Goal: Task Accomplishment & Management: Manage account settings

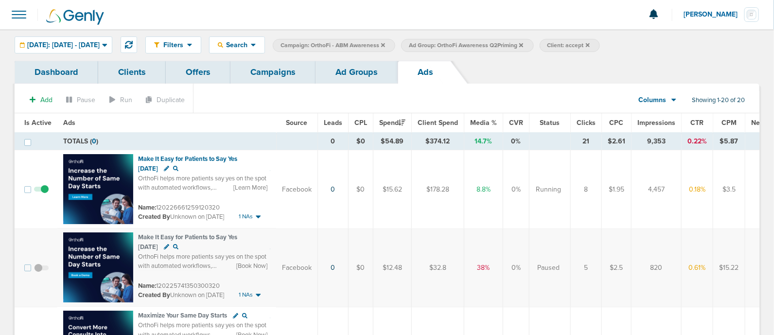
click at [271, 74] on link "Campaigns" at bounding box center [272, 72] width 85 height 23
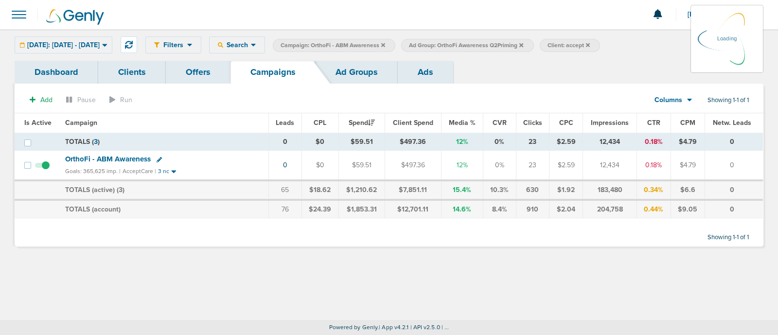
click at [385, 43] on icon at bounding box center [383, 45] width 4 height 6
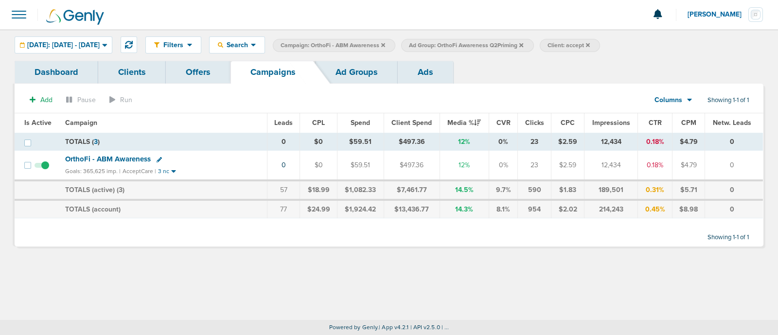
click at [385, 43] on icon at bounding box center [383, 45] width 4 height 4
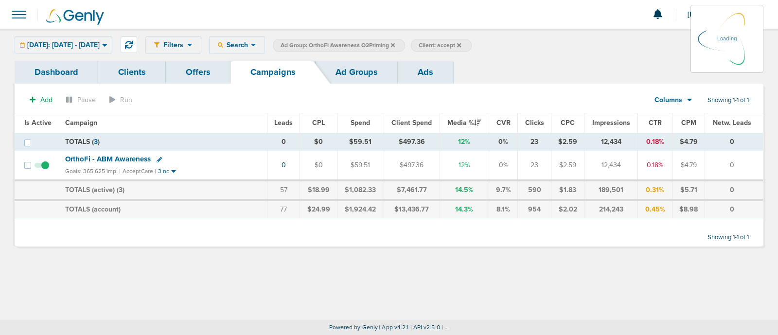
click at [395, 44] on icon at bounding box center [393, 45] width 4 height 4
click at [395, 45] on icon at bounding box center [393, 45] width 4 height 4
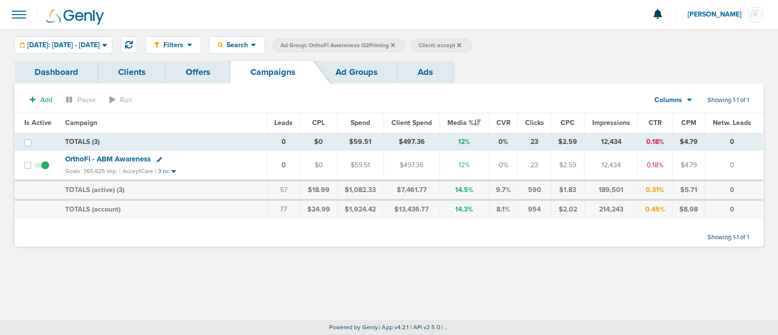
click at [395, 41] on span "Ad Group: OrthoFi Awareness Q2Priming" at bounding box center [337, 45] width 114 height 8
click at [395, 44] on icon at bounding box center [393, 45] width 4 height 6
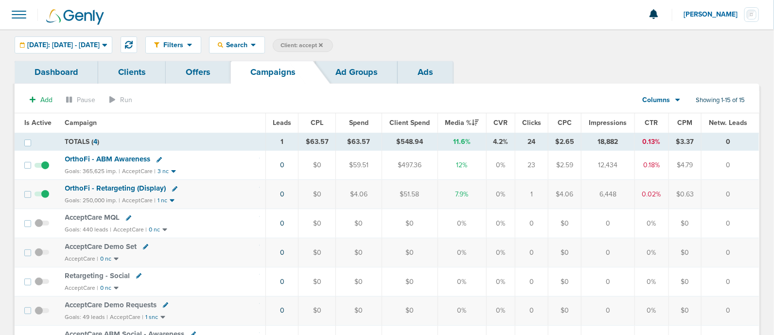
click at [323, 42] on icon at bounding box center [321, 45] width 4 height 6
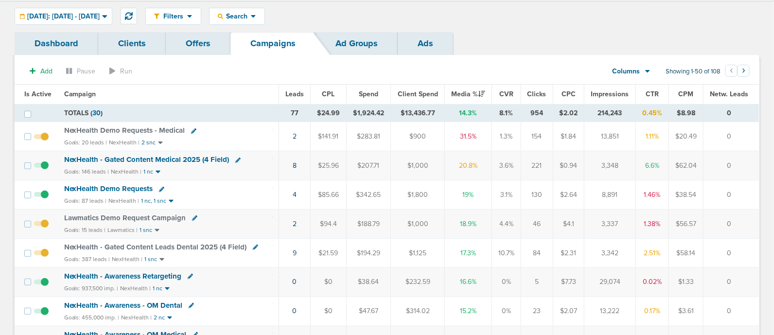
scroll to position [34, 0]
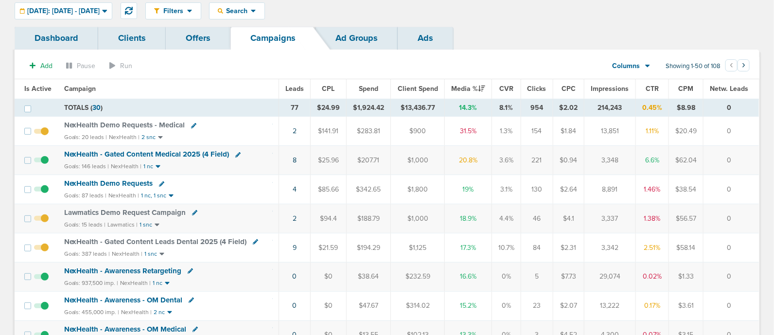
click at [262, 190] on td "NexHealth Demo Requests Goals: 87 leads | NexHealth | 1 nc, 1 snc" at bounding box center [168, 189] width 221 height 29
drag, startPoint x: 287, startPoint y: 189, endPoint x: 235, endPoint y: 178, distance: 53.6
drag, startPoint x: 235, startPoint y: 178, endPoint x: 177, endPoint y: 187, distance: 58.1
click at [177, 187] on div "NexHealth Demo Requests" at bounding box center [168, 184] width 209 height 10
click at [295, 188] on link "4" at bounding box center [295, 189] width 4 height 8
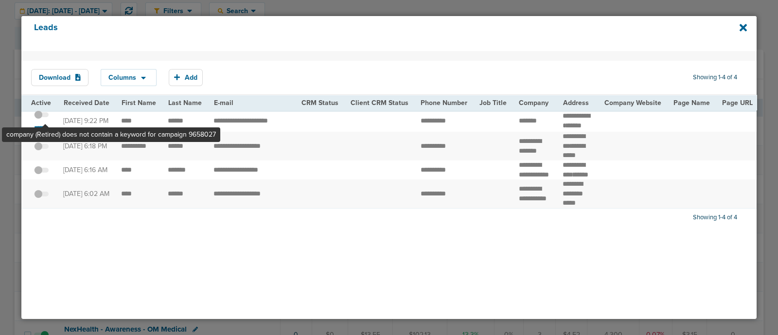
click at [45, 120] on span at bounding box center [41, 120] width 15 height 0
click at [41, 117] on input "checkbox" at bounding box center [41, 117] width 0 height 0
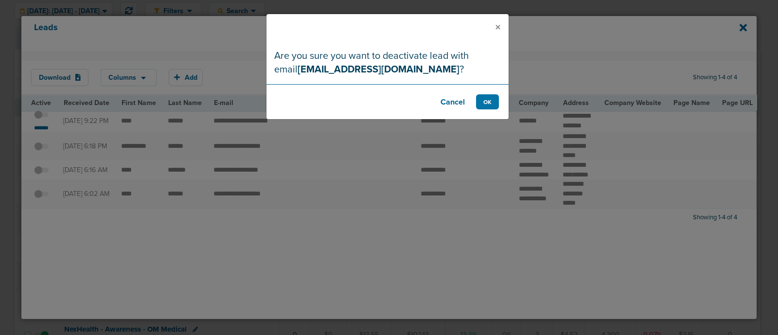
click at [499, 106] on footer "Cancel OK" at bounding box center [387, 101] width 242 height 35
click at [481, 100] on button "OK" at bounding box center [487, 101] width 23 height 15
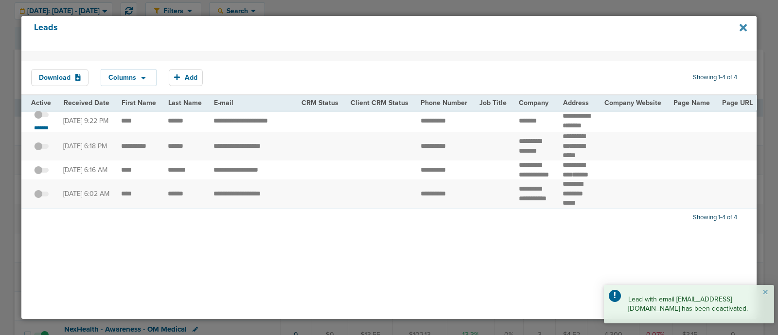
click at [742, 28] on icon at bounding box center [742, 27] width 7 height 7
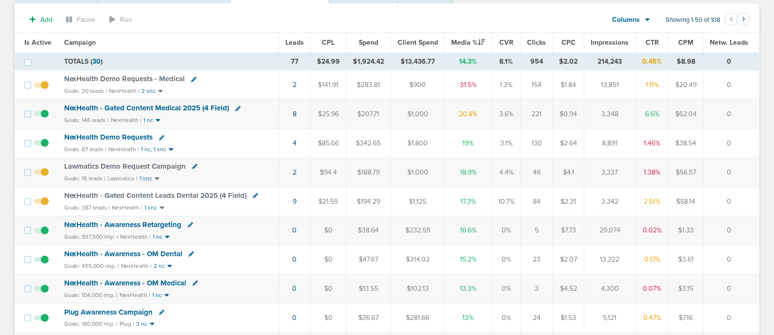
scroll to position [0, 0]
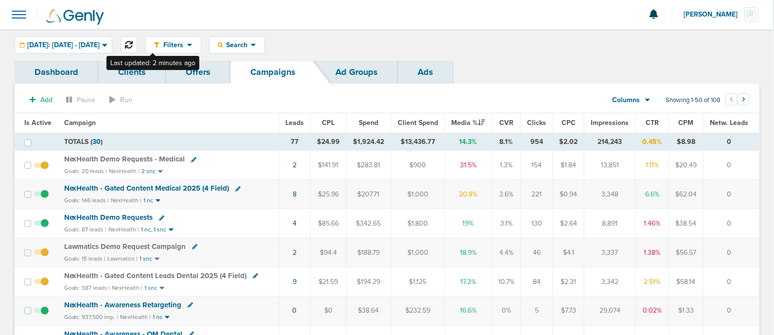
click at [133, 43] on icon at bounding box center [129, 45] width 8 height 8
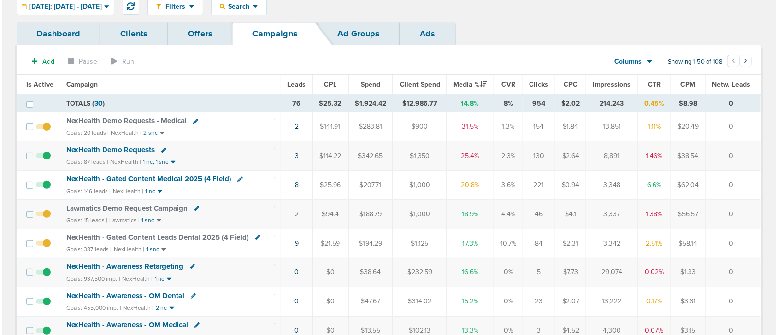
scroll to position [39, 0]
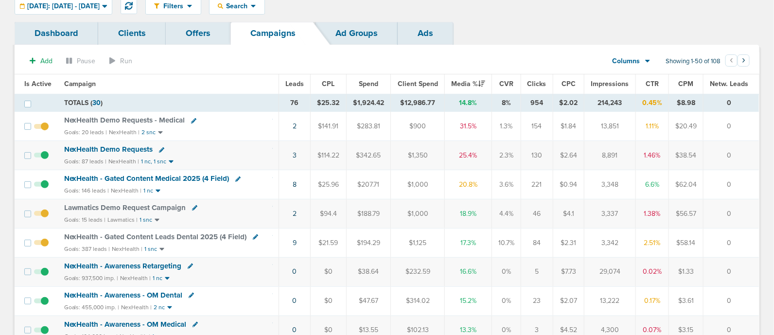
click at [160, 149] on icon at bounding box center [161, 149] width 5 height 5
select select
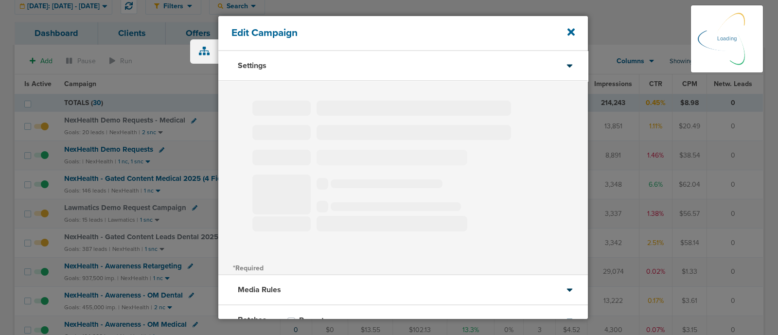
select select "1"
select select "2"
select select "3"
select select "4"
select select "6"
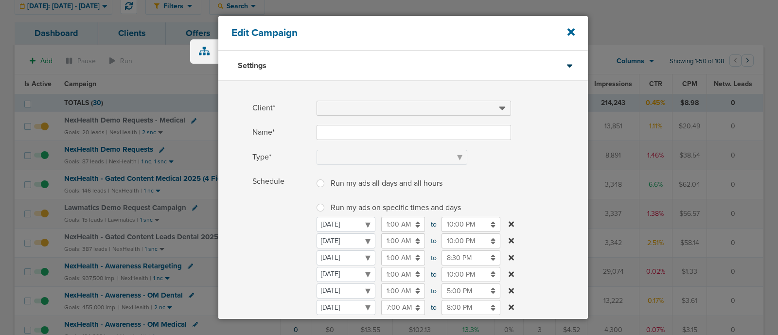
type input "NexHealth Demo Requests"
select select "Leads"
radio input "true"
select select "readWrite"
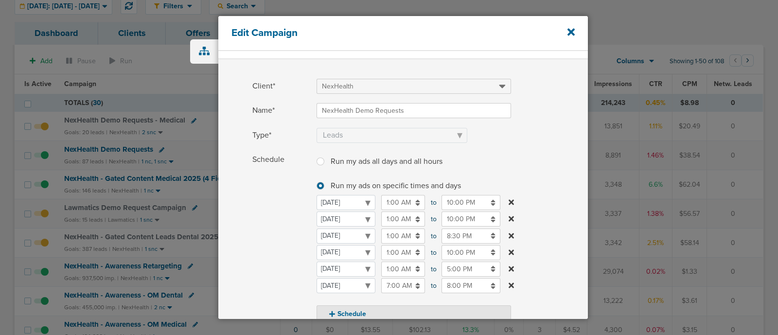
scroll to position [70, 0]
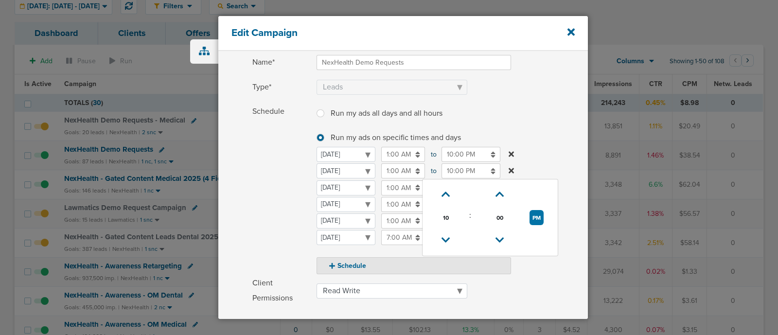
click at [457, 169] on input "10:00 PM" at bounding box center [470, 170] width 59 height 15
click at [446, 237] on icon at bounding box center [445, 240] width 9 height 6
type input "9:00 PM"
click at [556, 159] on label "Schedule Run my ads all days and all hours Run my ads all days and all hours Ru…" at bounding box center [419, 189] width 335 height 170
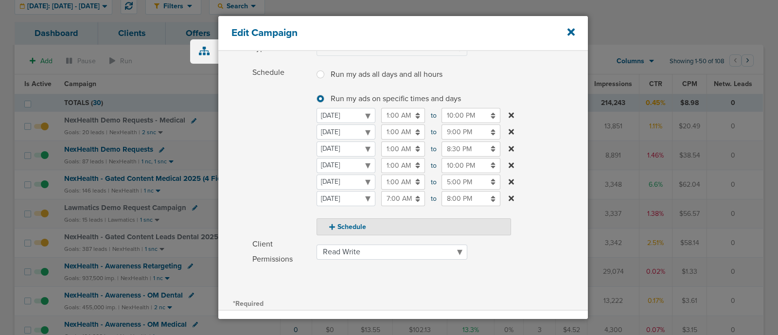
scroll to position [109, 0]
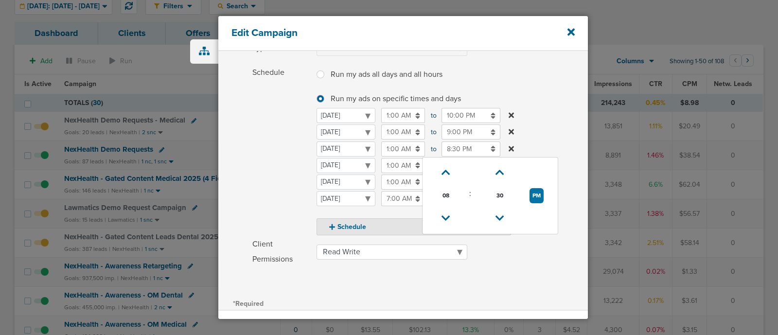
click at [454, 147] on input "8:30 PM" at bounding box center [470, 148] width 59 height 15
click at [445, 165] on link at bounding box center [445, 172] width 17 height 15
type input "9:30 PM"
click at [552, 118] on label "Schedule Run my ads all days and all hours Run my ads all days and all hours Ru…" at bounding box center [419, 150] width 335 height 170
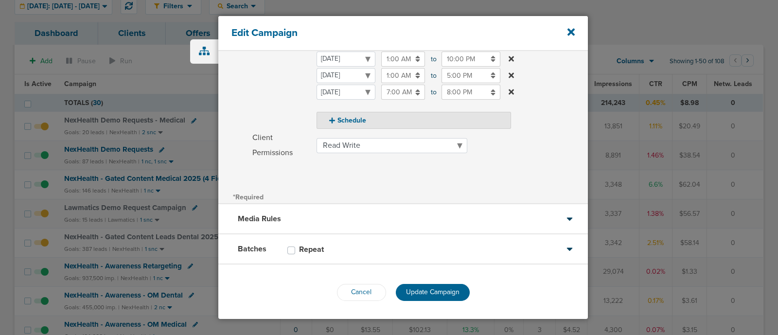
scroll to position [214, 0]
click at [442, 293] on span "Update Campaign" at bounding box center [432, 293] width 53 height 8
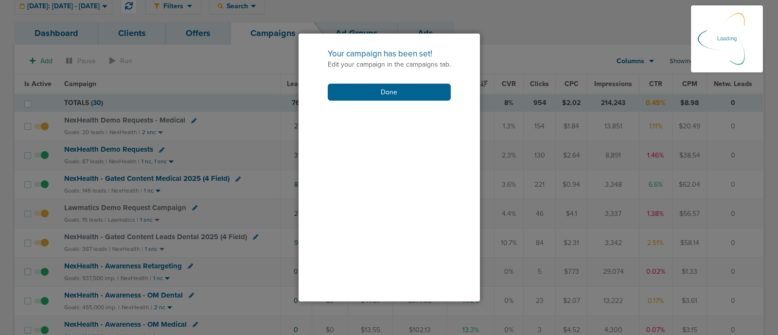
scroll to position [185, 0]
click at [388, 93] on button "Done" at bounding box center [389, 92] width 123 height 17
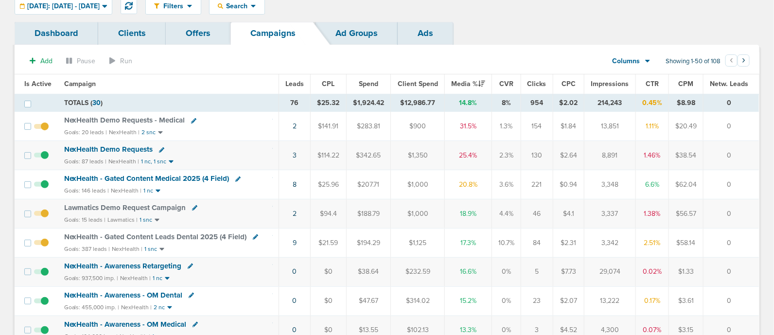
click at [292, 125] on td "2" at bounding box center [295, 126] width 32 height 29
click at [296, 125] on link "2" at bounding box center [295, 126] width 4 height 8
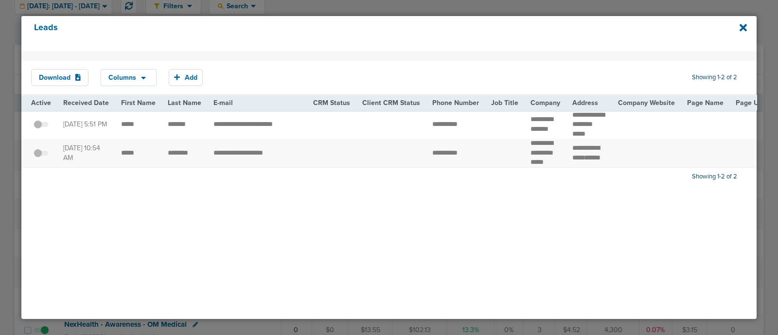
click at [741, 33] on div "Leads" at bounding box center [388, 33] width 735 height 35
click at [739, 27] on icon at bounding box center [742, 27] width 7 height 11
click at [737, 23] on div "Leads" at bounding box center [388, 33] width 735 height 35
click at [750, 29] on div "Leads" at bounding box center [388, 33] width 735 height 35
drag, startPoint x: 742, startPoint y: 28, endPoint x: 731, endPoint y: 30, distance: 11.0
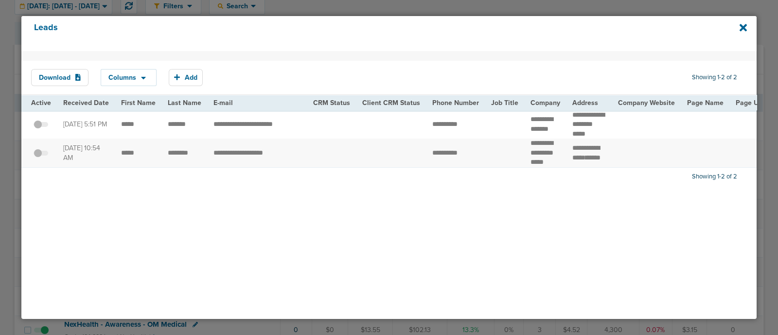
click at [731, 30] on div "Leads" at bounding box center [388, 33] width 735 height 35
click at [740, 23] on icon at bounding box center [742, 27] width 7 height 11
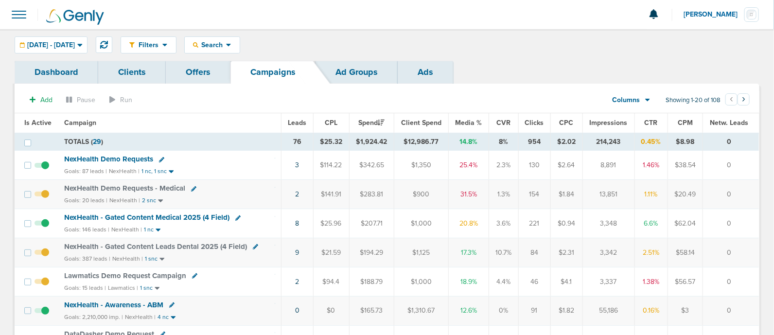
click at [191, 188] on icon at bounding box center [193, 188] width 5 height 5
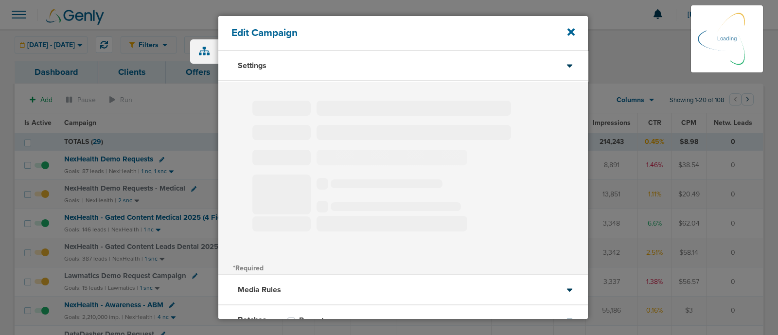
type input "NexHealth Demo Requests - Medical"
select select "Leads"
radio input "true"
select select "readOnly"
select select "1"
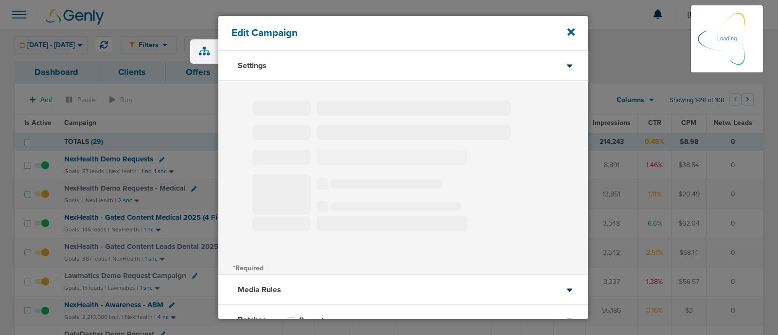
select select "2"
select select "3"
select select "4"
select select "6"
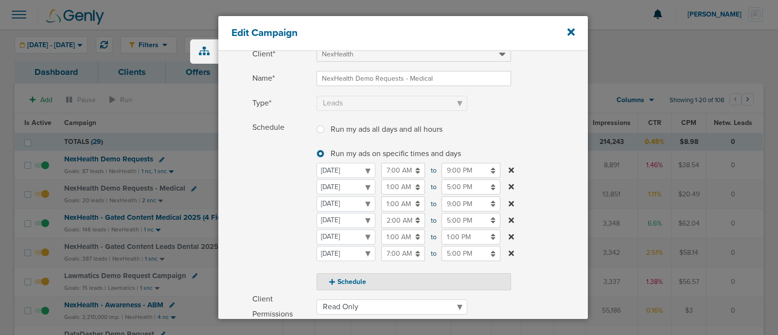
scroll to position [54, 0]
click at [571, 33] on icon at bounding box center [570, 32] width 7 height 7
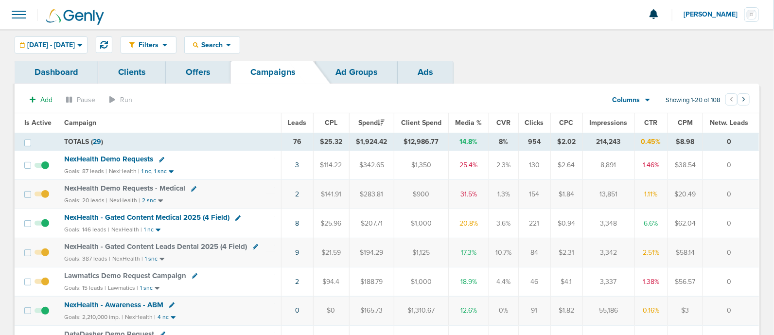
click at [237, 216] on icon at bounding box center [237, 217] width 5 height 5
select select
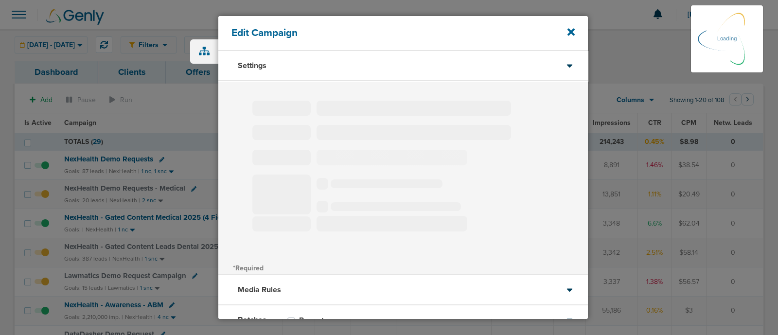
type input "NexHealth - Gated Content Medical 2025 (4 Field)"
select select "Leads"
radio input "true"
select select "readWrite"
checkbox input "true"
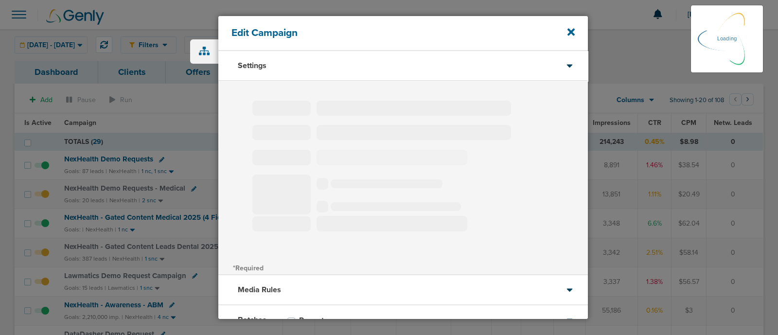
select select "1"
select select "2"
select select "3"
select select "4"
select select "6"
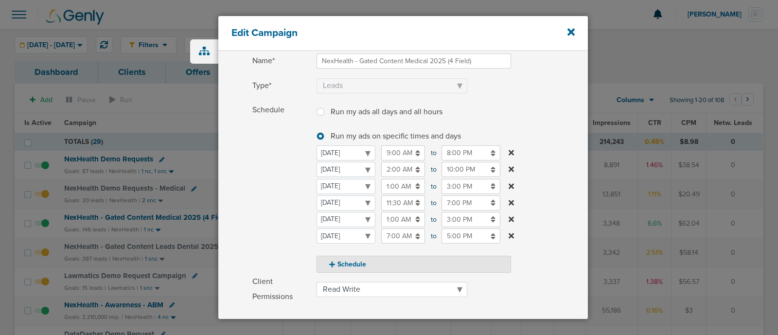
scroll to position [74, 0]
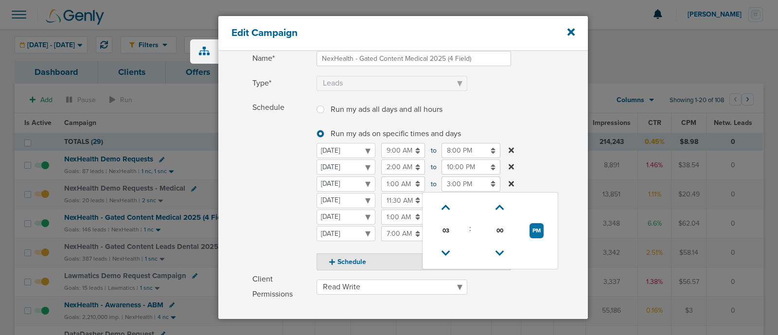
click at [461, 182] on input "3:00 PM" at bounding box center [470, 183] width 59 height 15
click at [446, 205] on icon at bounding box center [445, 208] width 9 height 6
click at [447, 205] on icon at bounding box center [445, 208] width 9 height 6
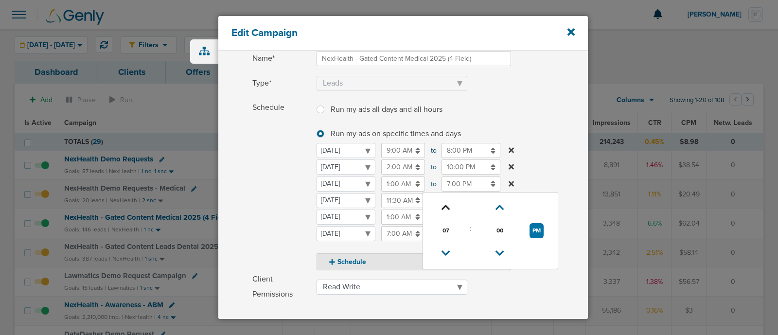
click at [447, 205] on icon at bounding box center [445, 208] width 9 height 6
type input "9:00 PM"
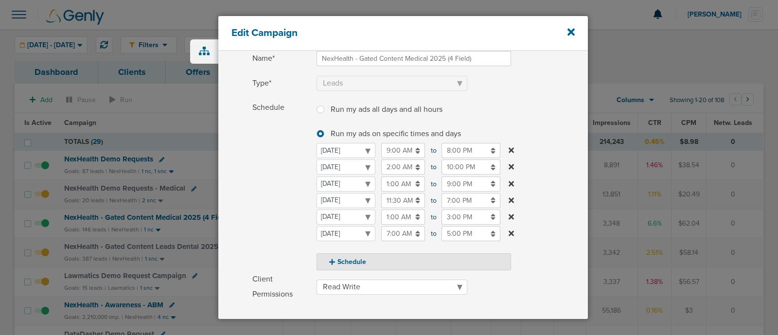
click at [549, 173] on label "Schedule Run my ads all days and all hours Run my ads all days and all hours Ru…" at bounding box center [419, 185] width 335 height 170
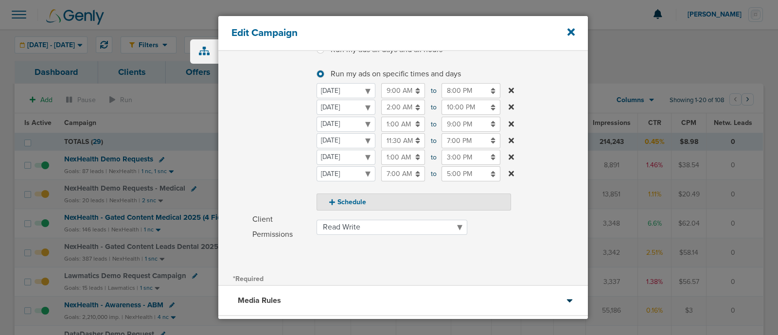
scroll to position [215, 0]
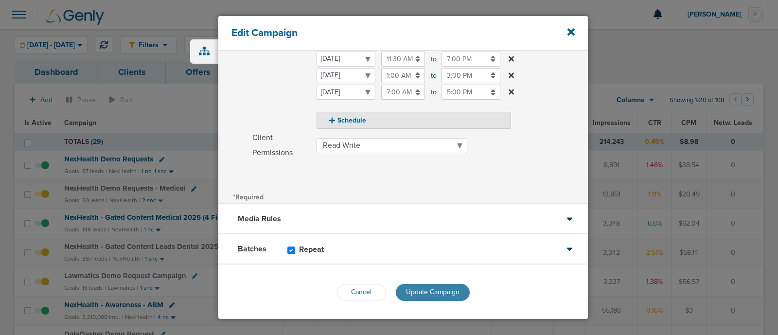
click at [437, 292] on span "Update Campaign" at bounding box center [432, 292] width 53 height 8
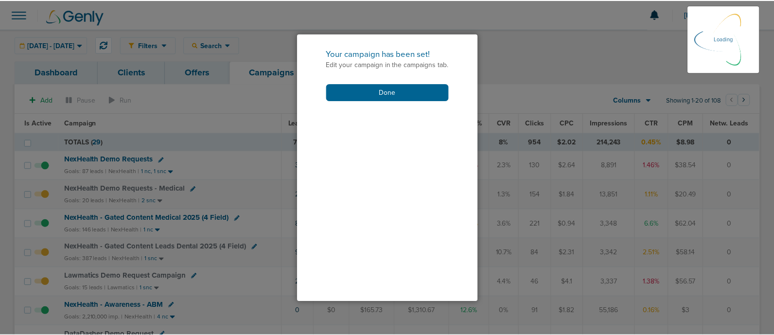
scroll to position [185, 0]
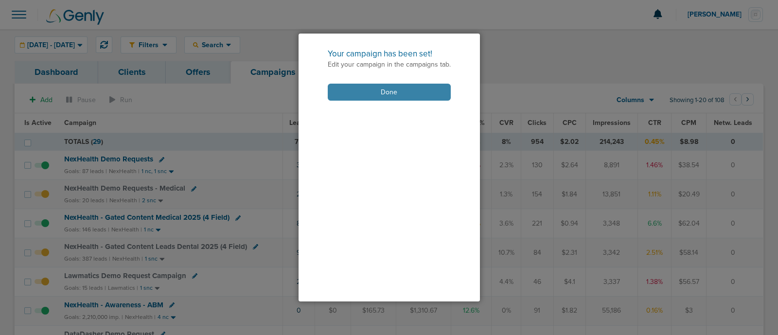
click at [386, 94] on button "Done" at bounding box center [389, 92] width 123 height 17
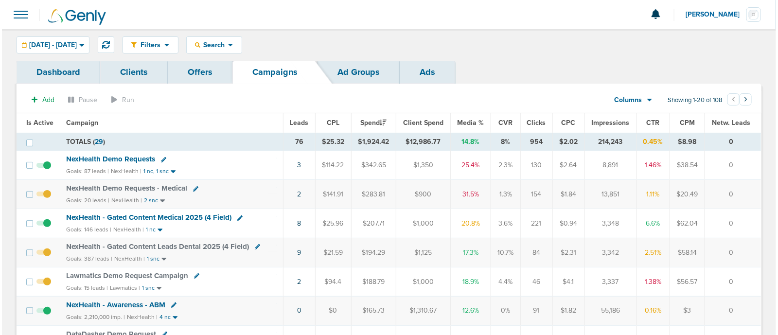
scroll to position [35, 0]
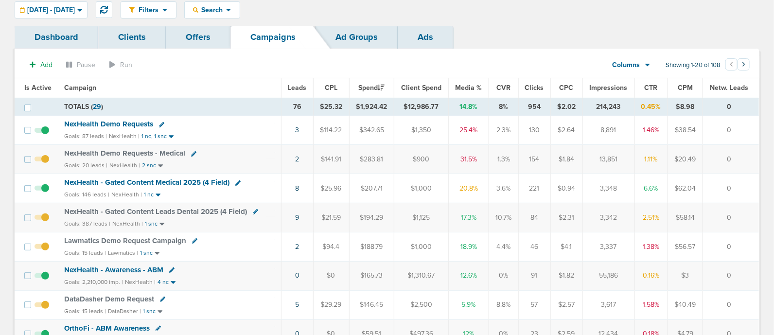
click at [253, 209] on icon at bounding box center [255, 211] width 5 height 5
select select
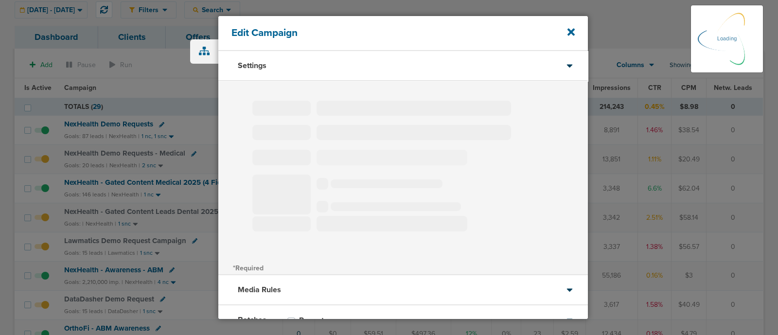
select select "1"
select select "2"
select select "3"
select select "4"
select select "6"
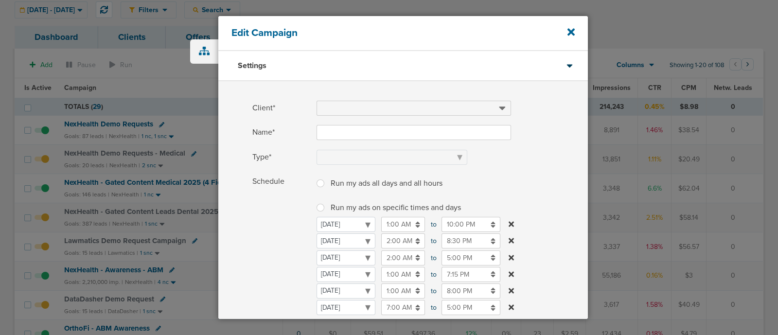
type input "NexHealth - Gated Content Leads Dental 2025 (4 Field)"
select select "Leads"
radio input "true"
select select "readWrite"
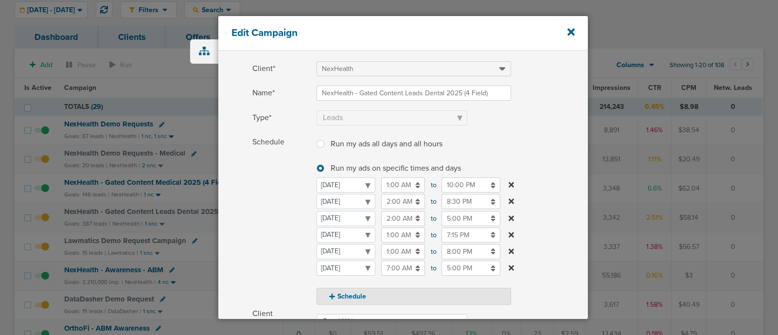
scroll to position [45, 0]
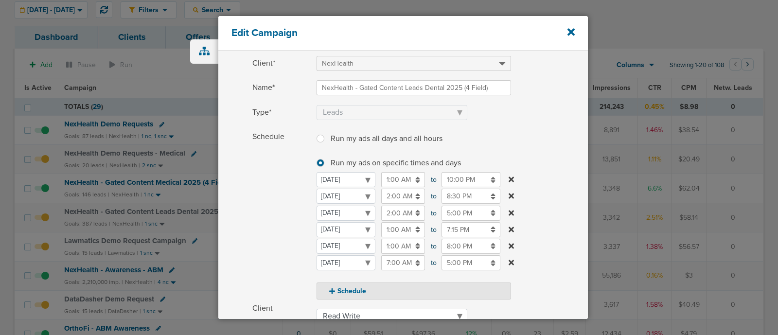
click at [396, 212] on input "2:00 AM" at bounding box center [403, 213] width 44 height 15
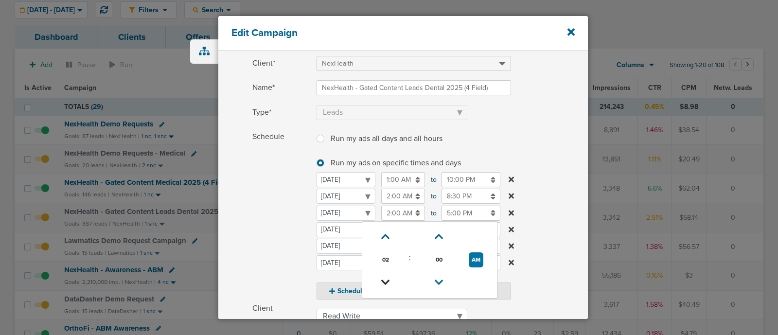
click at [385, 280] on icon at bounding box center [385, 282] width 9 height 6
type input "1:00 AM"
click at [447, 212] on input "5:00 PM" at bounding box center [470, 213] width 59 height 15
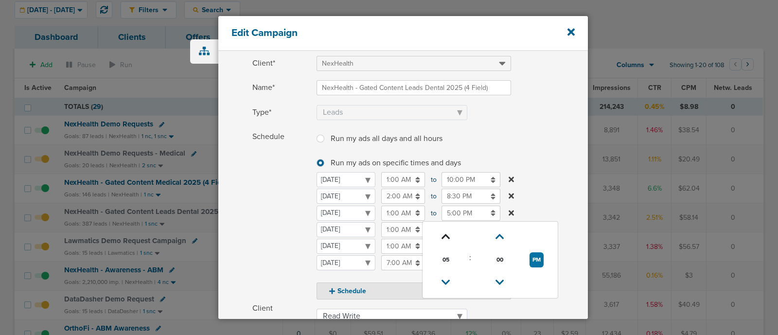
click at [447, 229] on link at bounding box center [445, 236] width 17 height 15
click at [448, 234] on icon at bounding box center [445, 237] width 9 height 6
type input "9:00 PM"
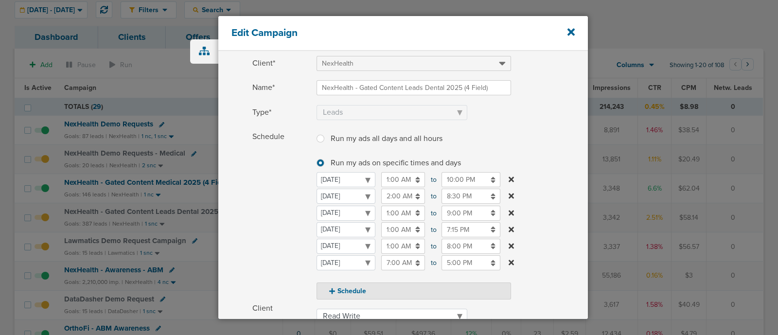
click at [564, 176] on label "Schedule Run my ads all days and all hours Run my ads all days and all hours Ru…" at bounding box center [419, 214] width 335 height 170
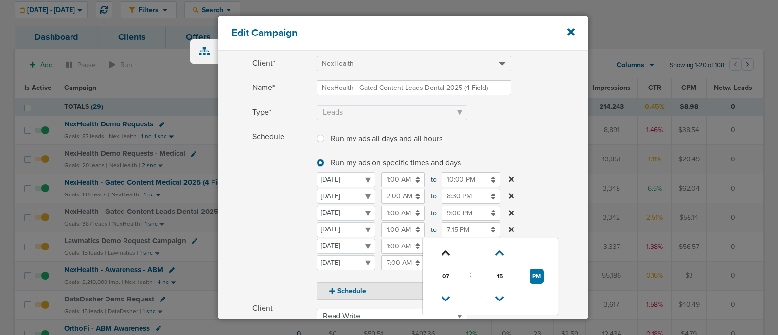
drag, startPoint x: 456, startPoint y: 225, endPoint x: 446, endPoint y: 251, distance: 27.7
click at [446, 251] on icon at bounding box center [445, 253] width 9 height 6
type input "9:15 PM"
click at [556, 184] on label "Schedule Run my ads all days and all hours Run my ads all days and all hours Ru…" at bounding box center [419, 214] width 335 height 170
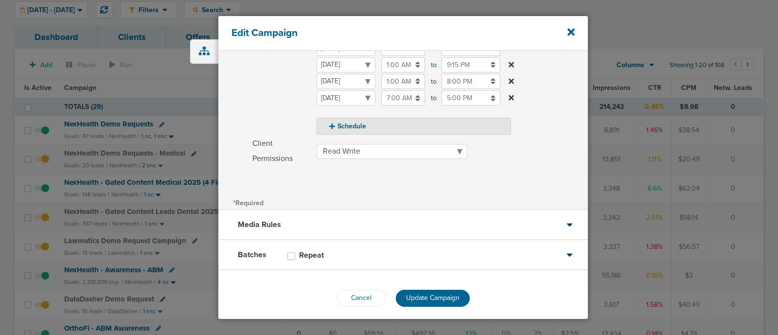
scroll to position [210, 0]
click at [428, 293] on span "Update Campaign" at bounding box center [432, 297] width 53 height 8
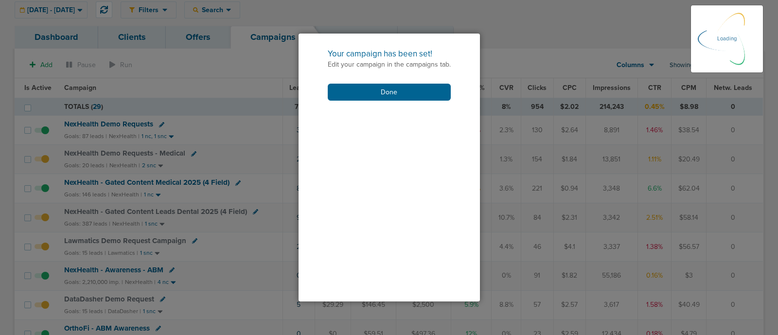
scroll to position [185, 0]
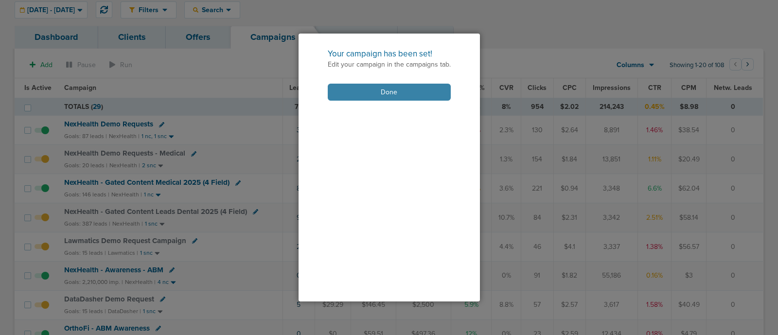
click at [405, 94] on button "Done" at bounding box center [389, 92] width 123 height 17
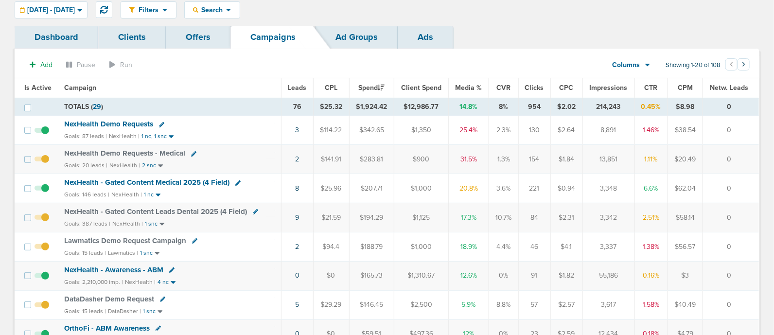
click at [194, 240] on icon at bounding box center [194, 240] width 5 height 5
select select
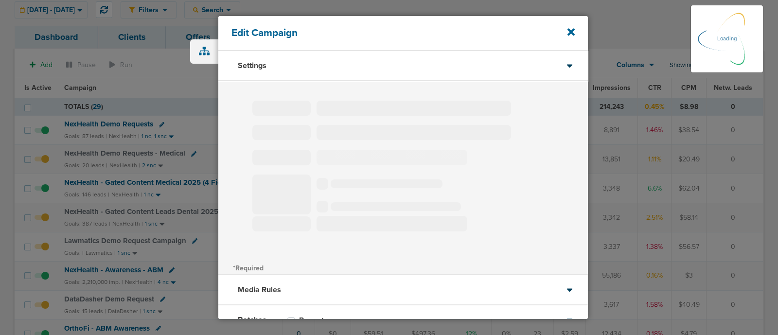
type input "Lawmatics Demo Request Campaign"
select select "Leads"
radio input "true"
select select "readWrite"
select select "1"
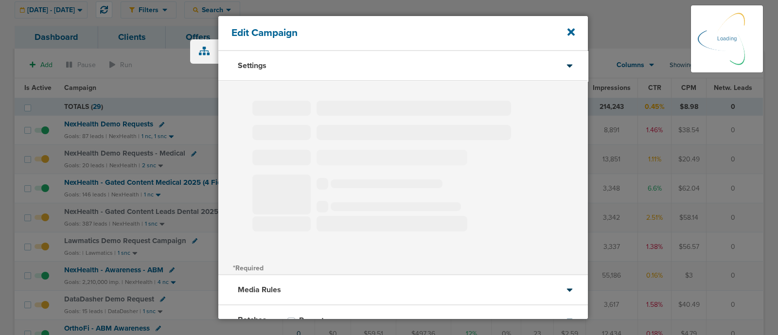
select select "2"
select select "3"
select select "4"
select select "6"
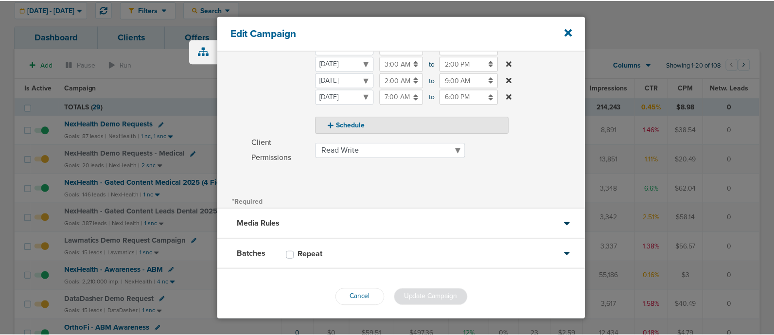
scroll to position [215, 0]
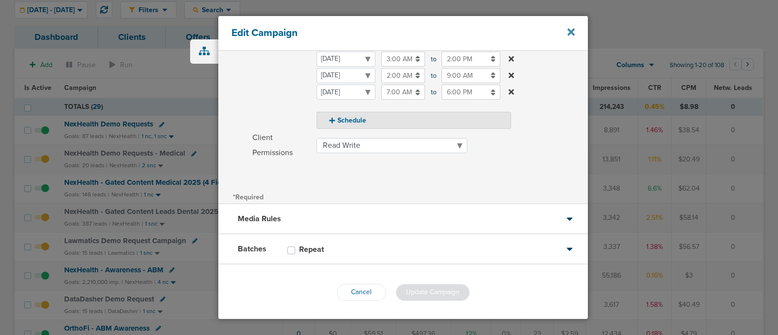
click at [572, 29] on icon at bounding box center [570, 32] width 7 height 11
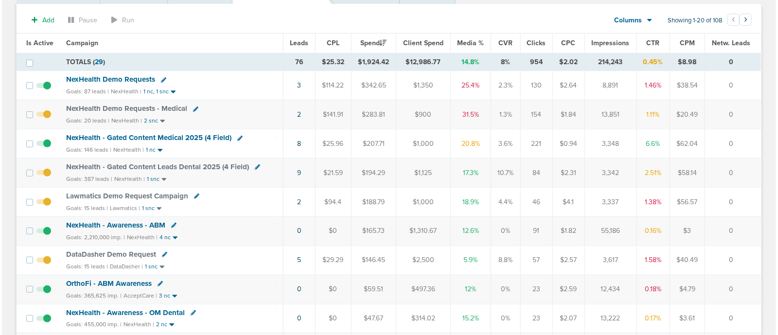
scroll to position [80, 0]
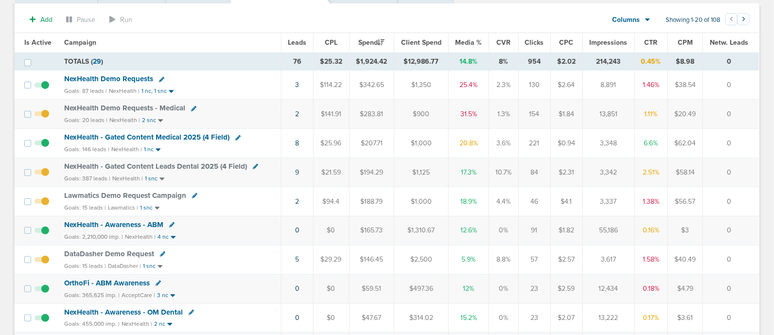
click at [160, 251] on icon at bounding box center [162, 253] width 5 height 5
select select
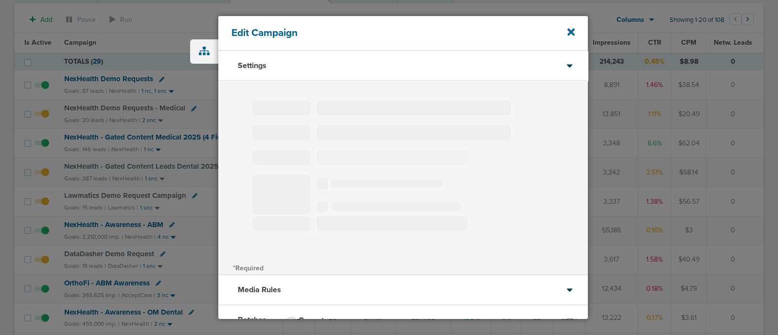
type input "DataDasher Demo Request"
select select "Leads"
radio input "true"
select select "readWrite"
select select "1"
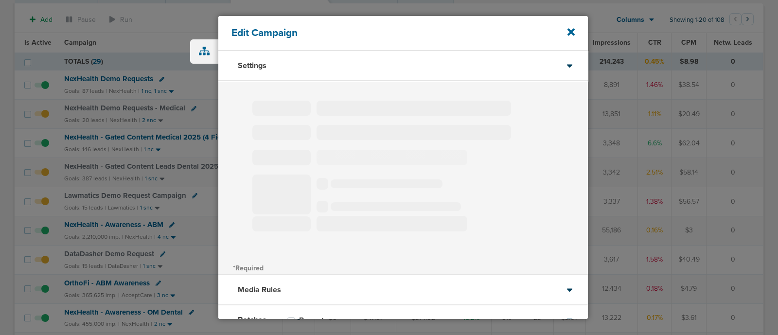
select select "2"
select select "4"
select select "6"
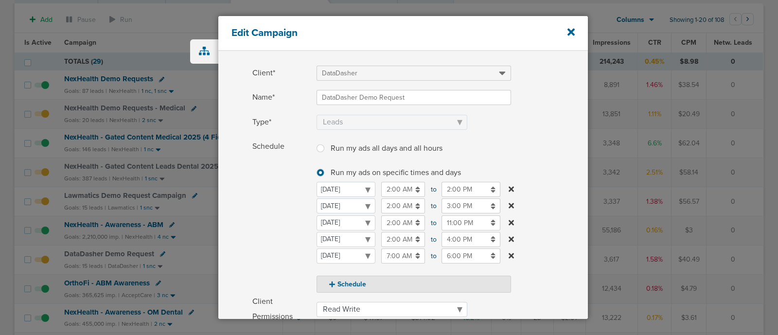
scroll to position [42, 0]
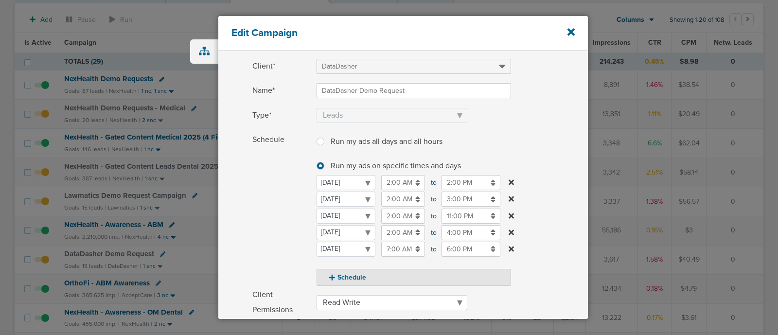
click at [458, 213] on input "11:00 PM" at bounding box center [470, 216] width 59 height 15
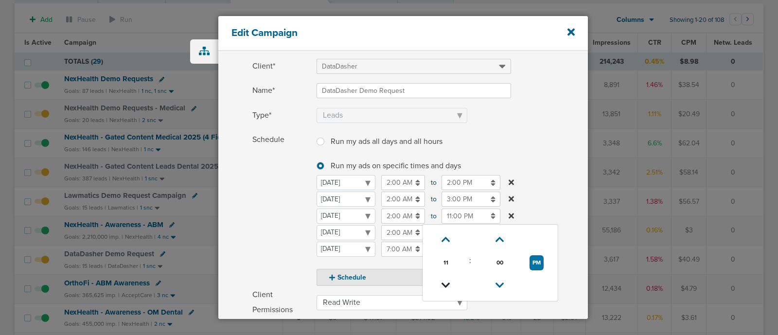
click at [444, 282] on icon at bounding box center [445, 285] width 9 height 6
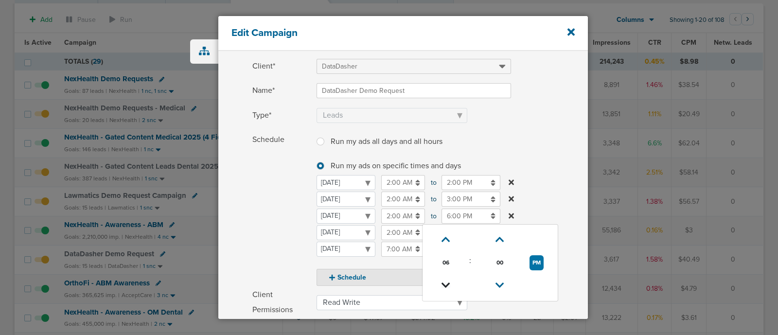
click at [444, 282] on icon at bounding box center [445, 285] width 9 height 6
type input "5:00 PM"
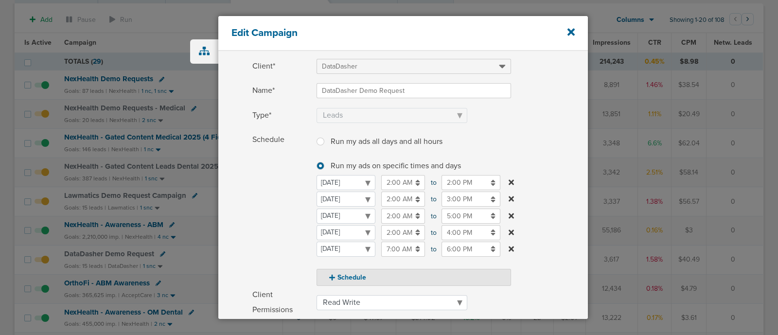
click at [554, 175] on label "Schedule Run my ads all days and all hours Run my ads all days and all hours Ru…" at bounding box center [419, 209] width 335 height 154
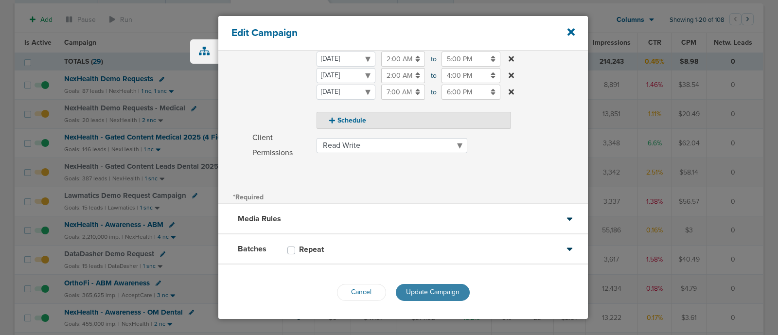
click at [432, 291] on span "Update Campaign" at bounding box center [432, 292] width 53 height 8
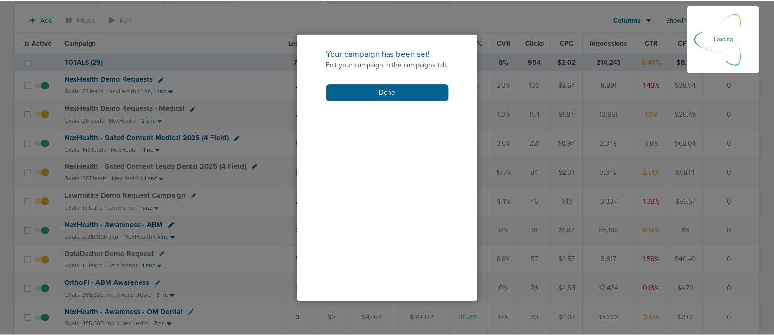
scroll to position [169, 0]
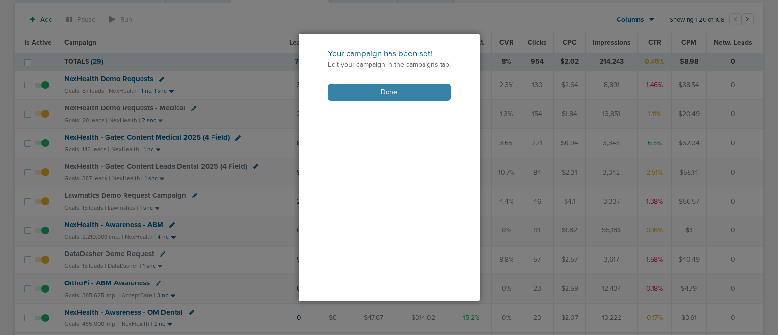
click at [398, 88] on button "Done" at bounding box center [389, 92] width 123 height 17
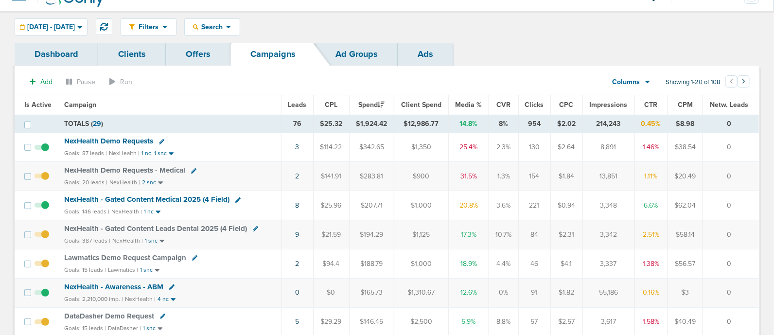
scroll to position [12, 0]
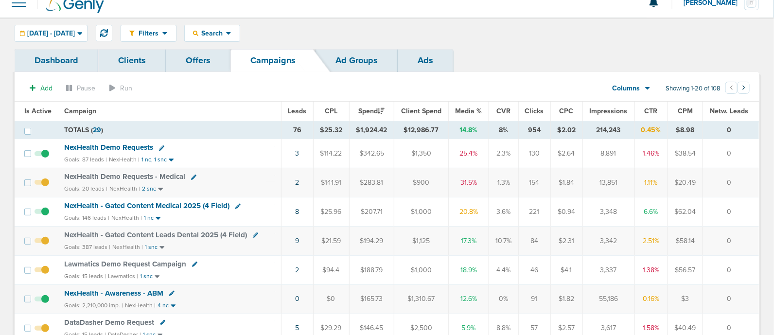
click at [130, 175] on span "NexHealth Demo Requests - Medical" at bounding box center [124, 176] width 121 height 9
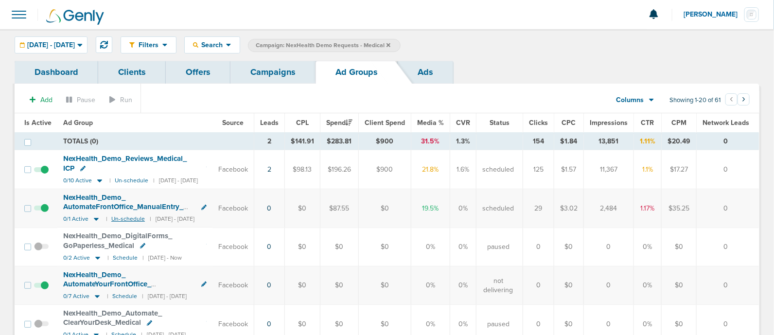
click at [129, 215] on small "Un-schedule" at bounding box center [128, 218] width 34 height 7
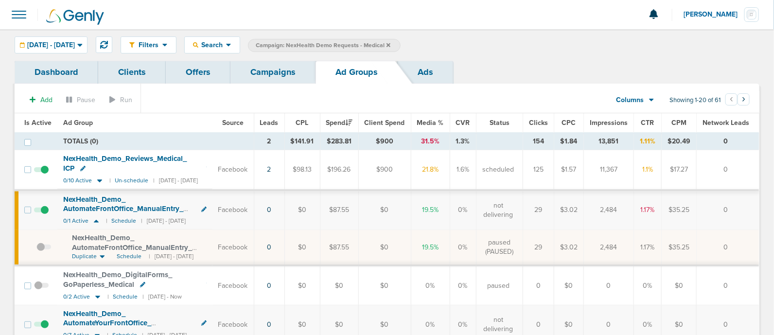
click at [263, 71] on link "Campaigns" at bounding box center [272, 72] width 85 height 23
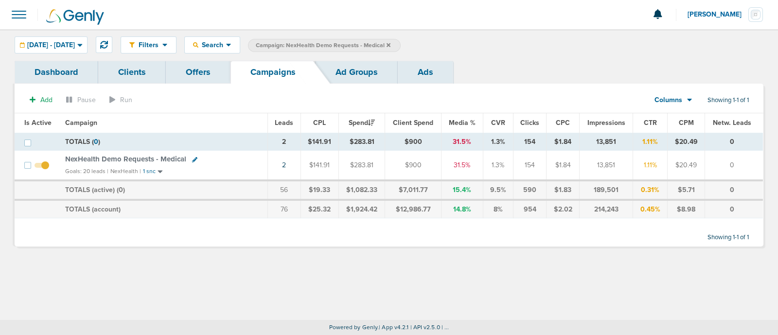
click at [390, 46] on icon at bounding box center [388, 45] width 4 height 4
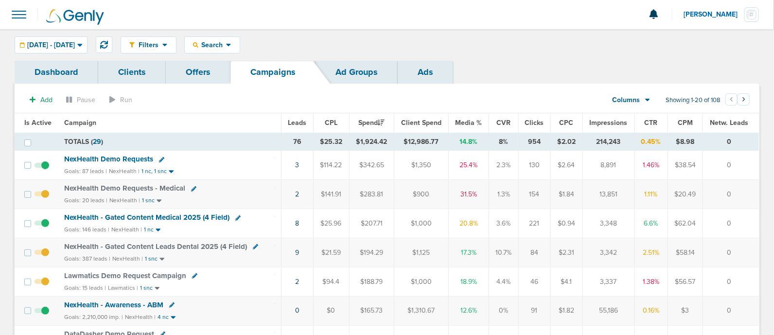
scroll to position [25, 0]
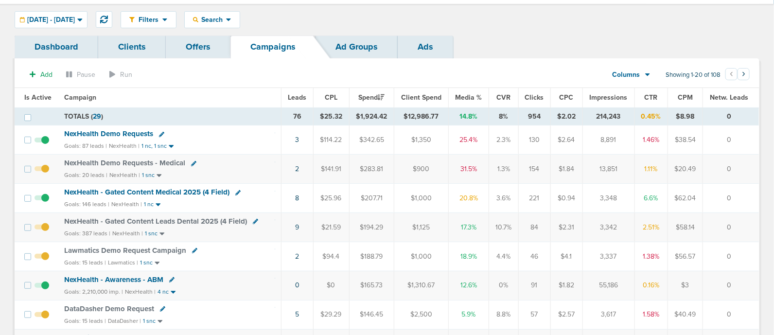
click at [128, 131] on span "NexHealth Demo Requests" at bounding box center [108, 133] width 89 height 9
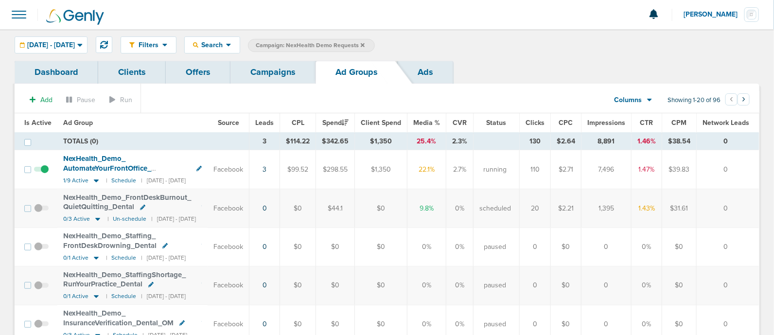
click at [100, 162] on span "NexHealth_ Demo_ AutomateYourFrontOffice_ EliminateTediousTasks_ Dental" at bounding box center [113, 168] width 101 height 28
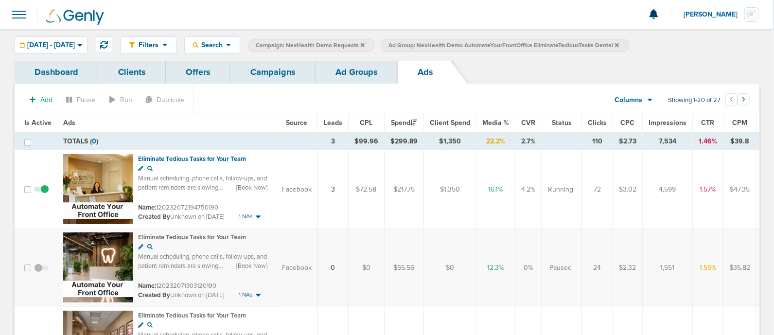
click at [338, 71] on link "Ad Groups" at bounding box center [356, 72] width 82 height 23
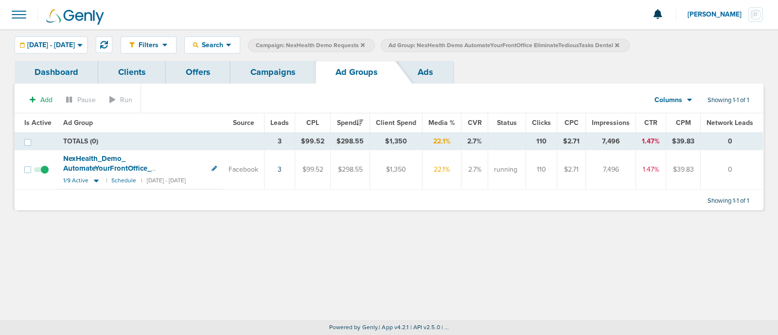
click at [268, 73] on link "Campaigns" at bounding box center [272, 72] width 85 height 23
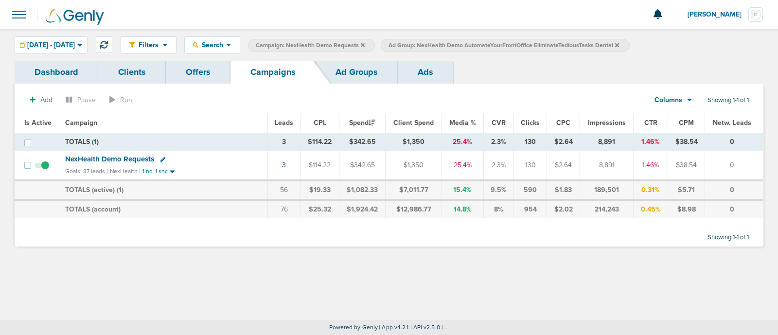
click at [619, 44] on icon at bounding box center [617, 45] width 4 height 4
click at [365, 44] on icon at bounding box center [363, 45] width 4 height 4
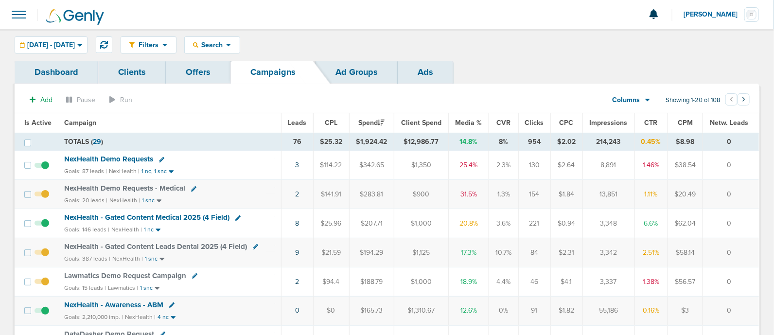
click at [139, 189] on span "NexHealth Demo Requests - Medical" at bounding box center [124, 188] width 121 height 9
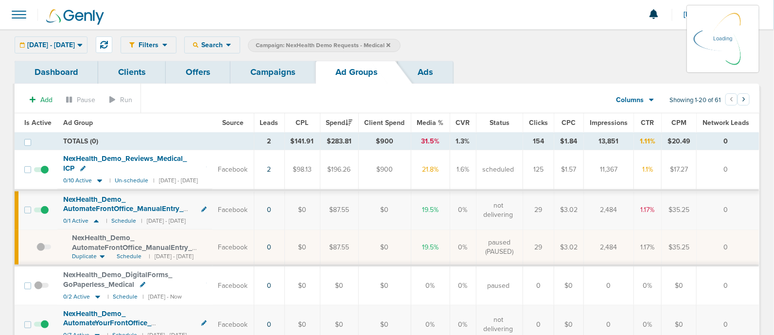
click at [87, 46] on div "08.19.2025 - 08.19.2025 Today Yesterday Last 7 Days Last 14 Days This Month Las…" at bounding box center [51, 44] width 73 height 17
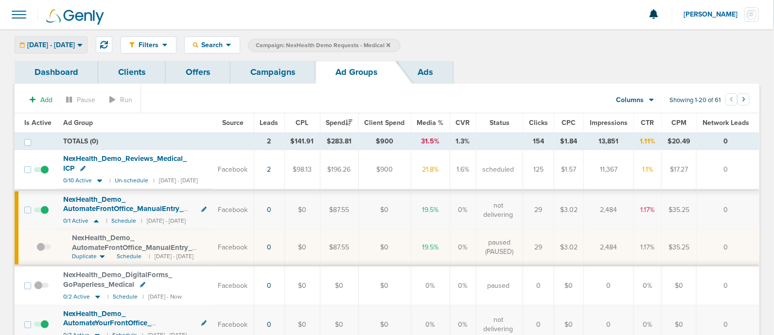
click at [83, 41] on icon at bounding box center [79, 45] width 5 height 8
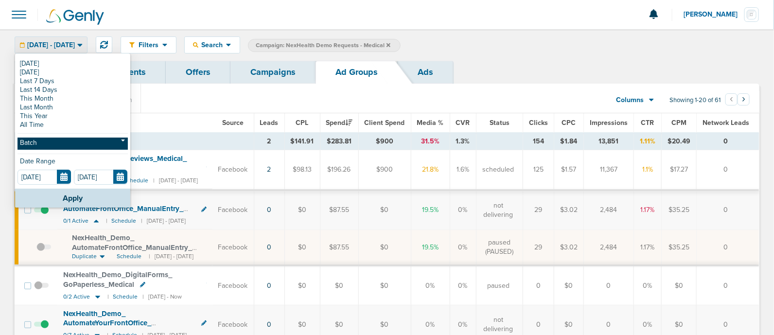
click at [37, 139] on link "Batch" at bounding box center [72, 144] width 110 height 12
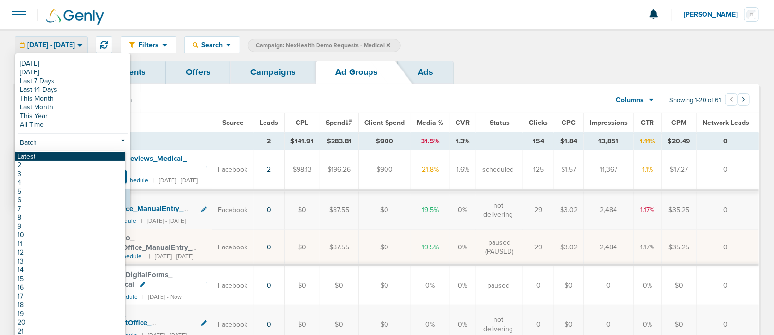
click at [38, 156] on link "Latest" at bounding box center [70, 156] width 110 height 9
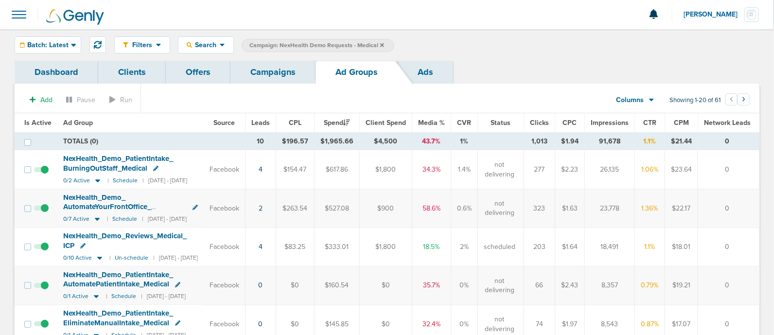
click at [277, 76] on link "Campaigns" at bounding box center [272, 72] width 85 height 23
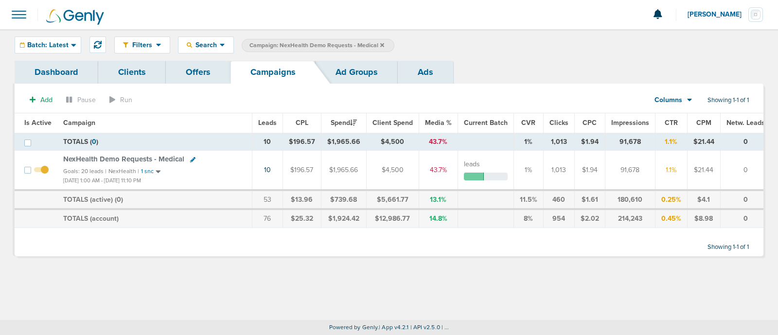
click at [380, 44] on icon at bounding box center [382, 45] width 4 height 4
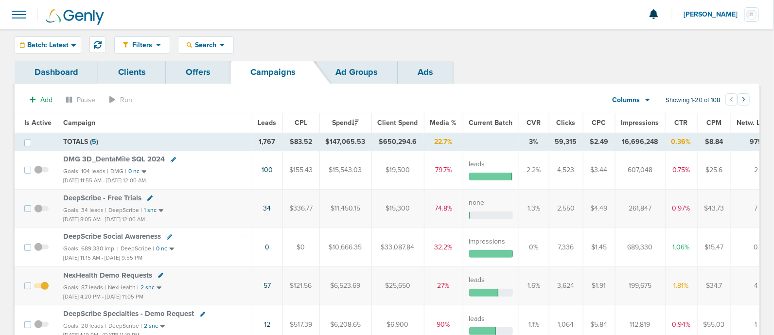
click at [35, 123] on span "Is Active" at bounding box center [37, 123] width 27 height 8
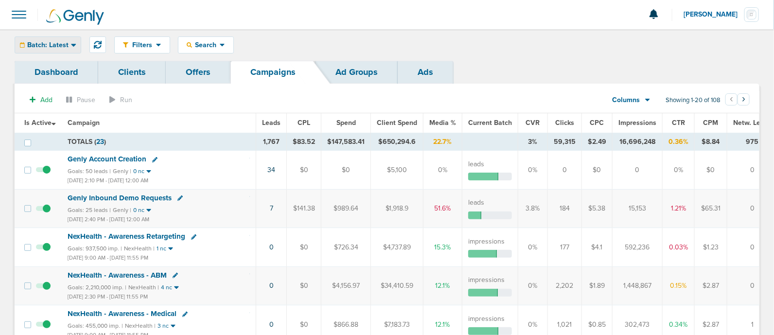
click at [52, 42] on span "Batch: Latest" at bounding box center [47, 45] width 41 height 7
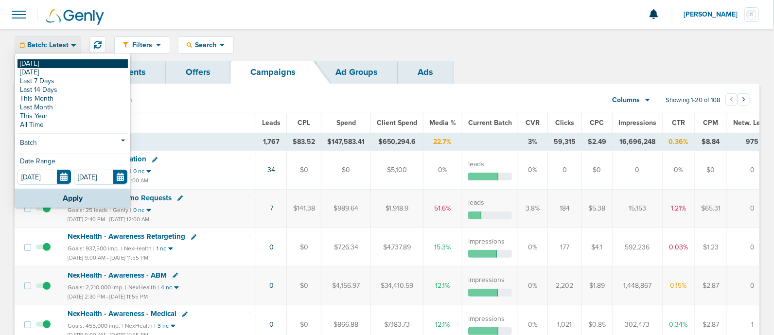
click at [44, 59] on link "[DATE]" at bounding box center [72, 63] width 110 height 9
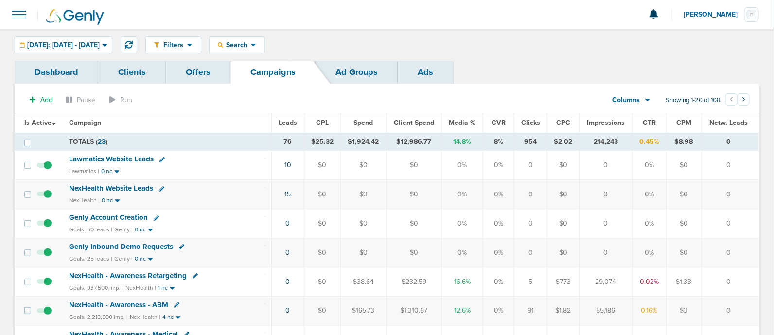
click at [459, 122] on span "Media %" at bounding box center [462, 123] width 27 height 8
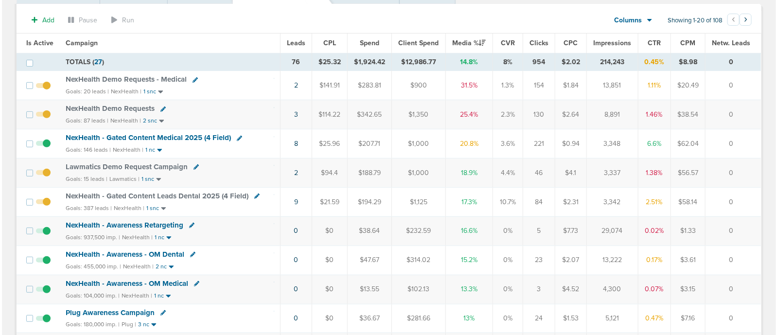
scroll to position [79, 0]
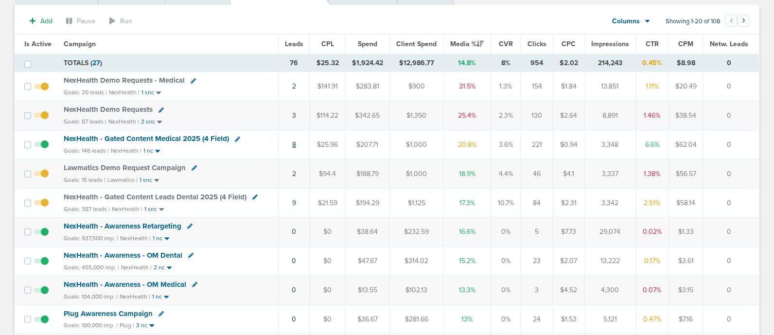
click at [295, 144] on link "8" at bounding box center [294, 144] width 4 height 8
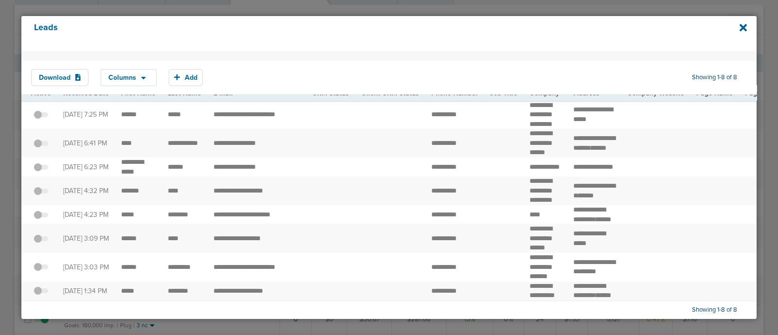
scroll to position [0, 0]
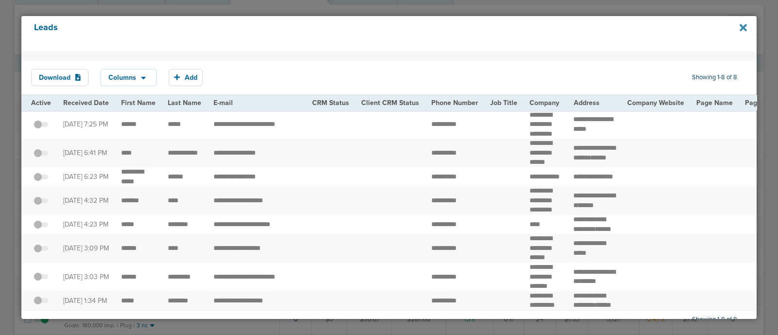
click at [743, 25] on icon at bounding box center [742, 27] width 7 height 11
click at [301, 7] on div at bounding box center [389, 167] width 778 height 335
click at [741, 28] on icon at bounding box center [742, 27] width 7 height 11
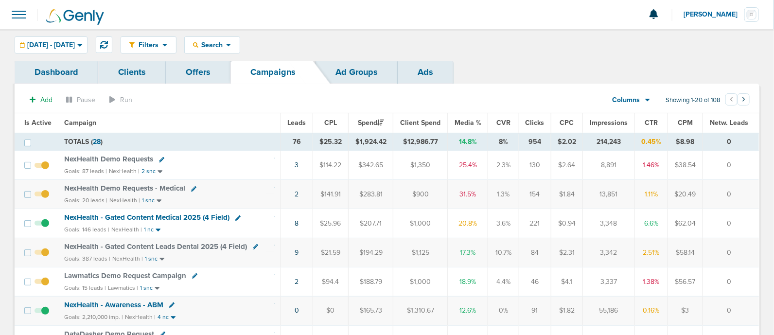
click at [235, 217] on icon at bounding box center [237, 217] width 5 height 5
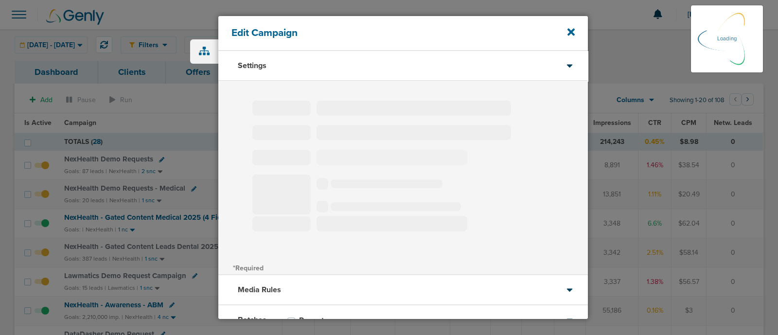
select select "1"
select select "2"
select select "3"
select select "4"
select select "6"
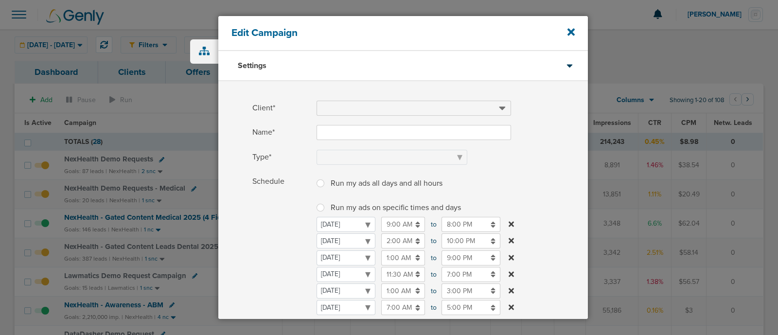
type input "NexHealth - Gated Content Medical 2025 (4 Field)"
select select "Leads"
radio input "true"
select select "readWrite"
checkbox input "true"
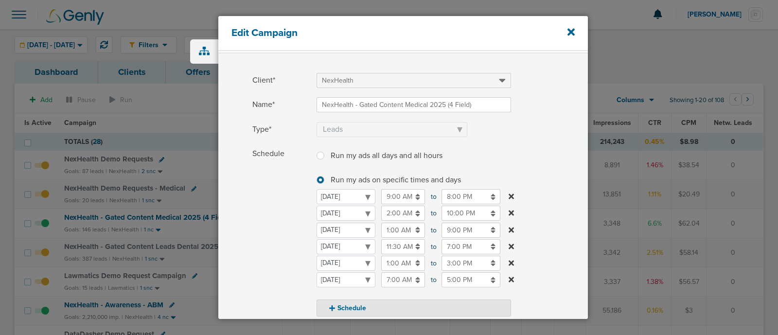
scroll to position [29, 0]
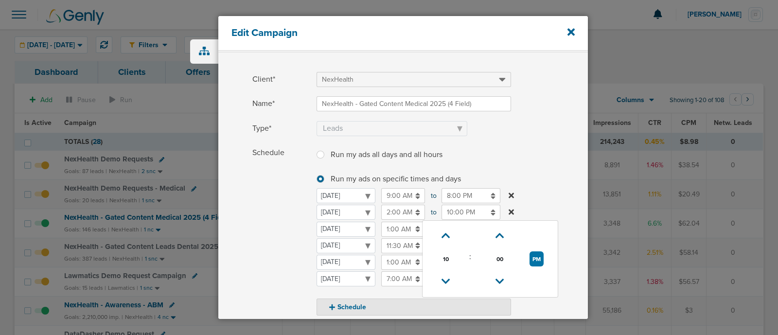
click at [466, 215] on input "10:00 PM" at bounding box center [470, 212] width 59 height 15
click at [445, 278] on icon at bounding box center [445, 281] width 9 height 6
type input "9:00 PM"
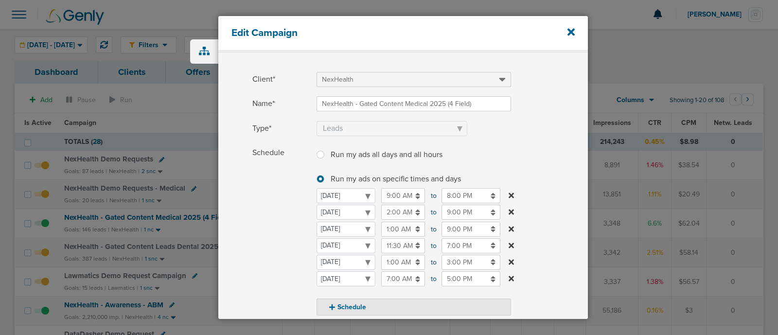
drag, startPoint x: 530, startPoint y: 136, endPoint x: 502, endPoint y: 135, distance: 27.7
click at [502, 135] on label "Type* Awareness Traffic Leads Conversions Lead Magnet" at bounding box center [419, 128] width 335 height 15
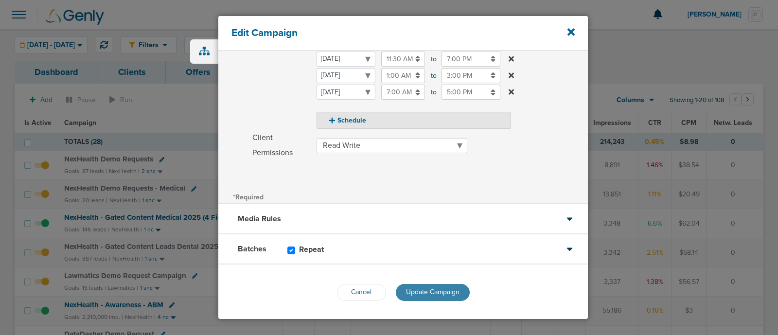
click at [430, 295] on button "Update Campaign" at bounding box center [433, 292] width 74 height 17
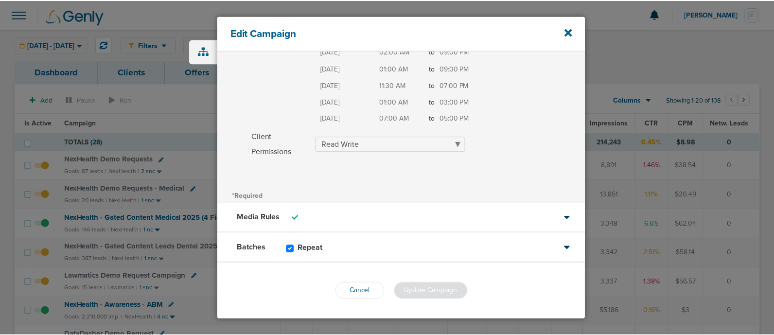
scroll to position [185, 0]
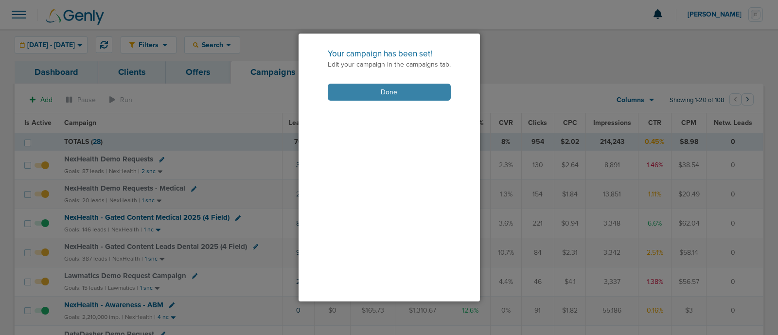
click at [406, 88] on button "Done" at bounding box center [389, 92] width 123 height 17
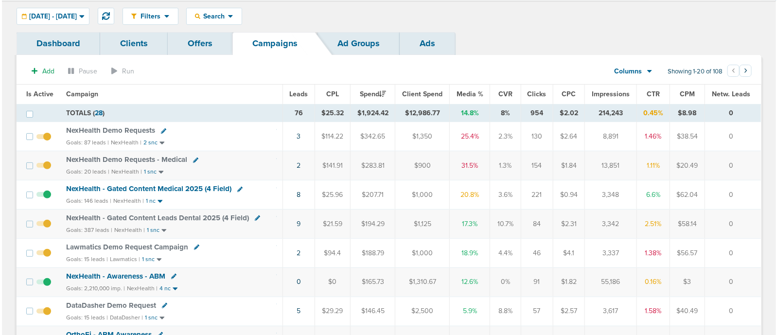
scroll to position [18, 0]
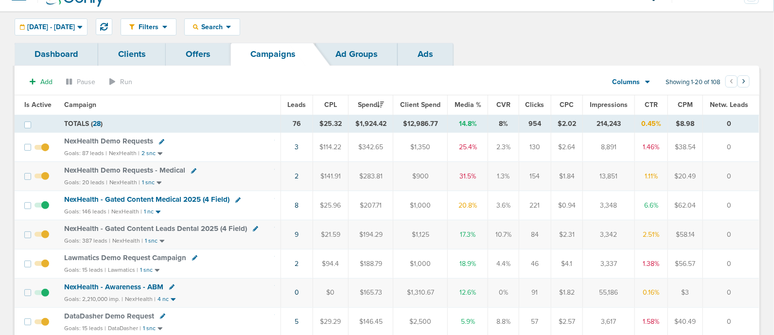
drag, startPoint x: 192, startPoint y: 171, endPoint x: 177, endPoint y: 152, distance: 23.9
click at [177, 152] on div "Goals: 87 leads | NexHealth | 2 snc" at bounding box center [169, 153] width 210 height 8
click at [188, 164] on td "NexHealth Demo Requests - Medical Goals: 20 leads | NexHealth | 1 snc" at bounding box center [169, 176] width 223 height 29
click at [191, 169] on icon at bounding box center [193, 170] width 5 height 5
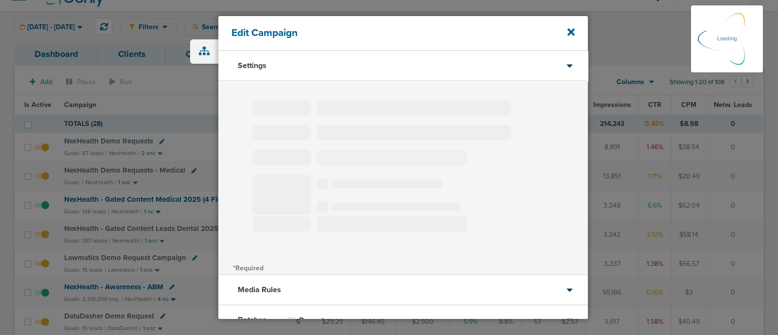
type input "NexHealth Demo Requests - Medical"
select select "Leads"
radio input "true"
select select "readOnly"
select select "1"
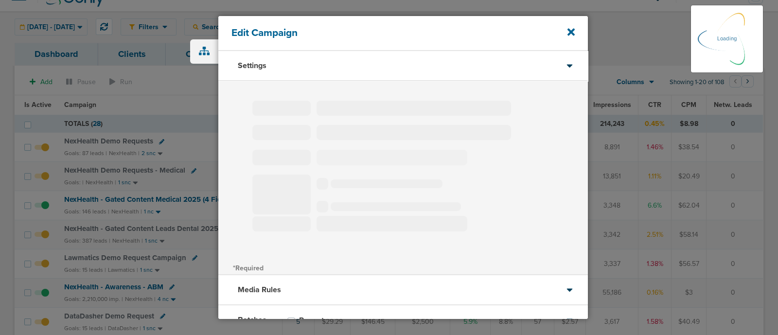
select select "2"
select select "3"
select select "4"
select select "6"
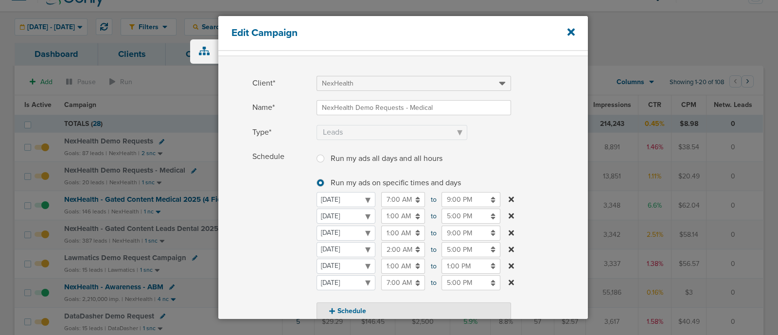
scroll to position [24, 0]
click at [570, 32] on icon at bounding box center [570, 32] width 7 height 7
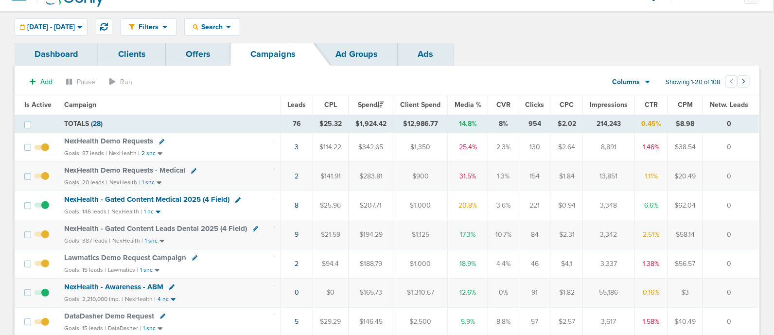
click at [159, 141] on icon at bounding box center [161, 141] width 5 height 5
select select
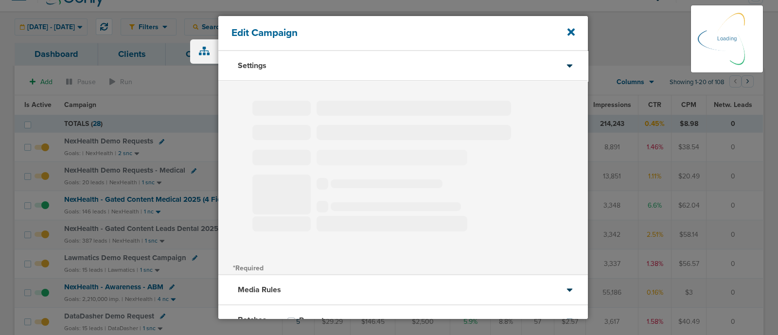
type input "NexHealth Demo Requests"
select select "Leads"
radio input "true"
select select "readWrite"
select select "1"
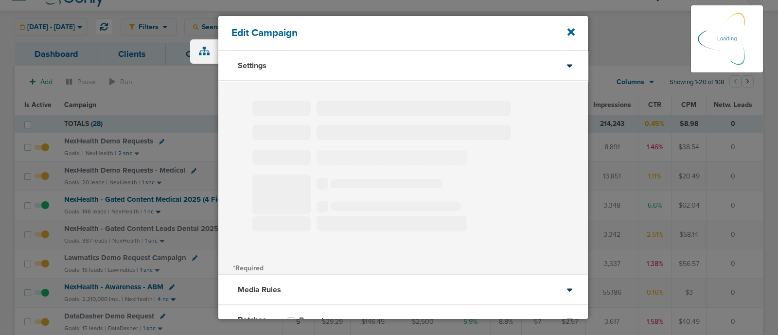
select select "2"
select select "3"
select select "4"
select select "6"
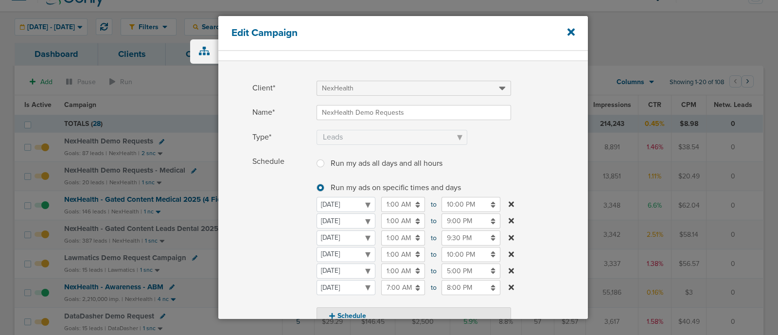
scroll to position [24, 0]
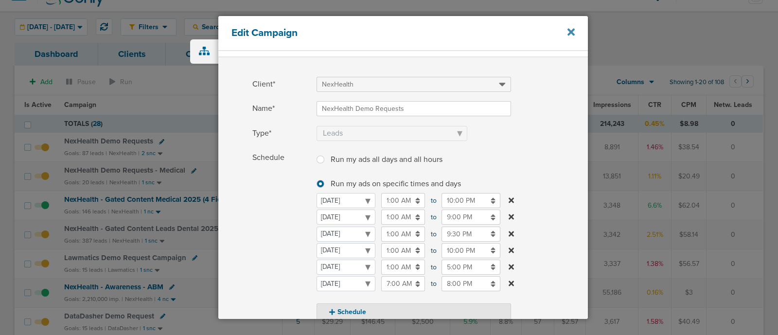
click at [568, 33] on icon at bounding box center [570, 32] width 7 height 11
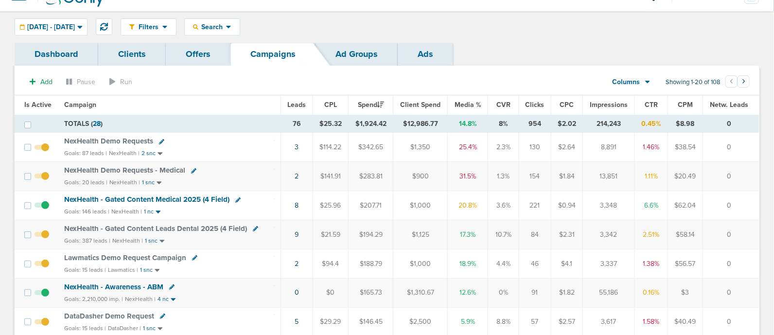
click at [253, 226] on icon at bounding box center [255, 228] width 5 height 5
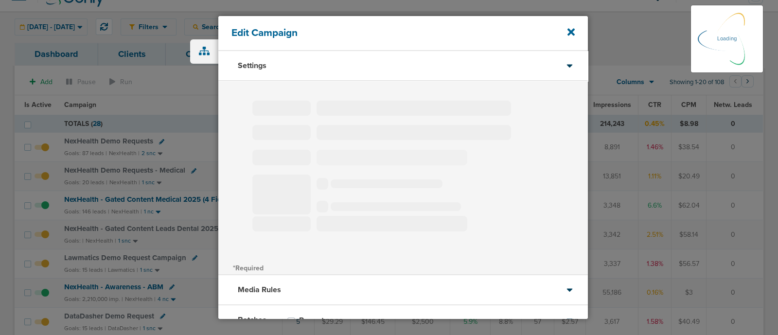
type input "NexHealth - Gated Content Leads Dental 2025 (4 Field)"
select select "Leads"
radio input "true"
select select "readWrite"
select select "1"
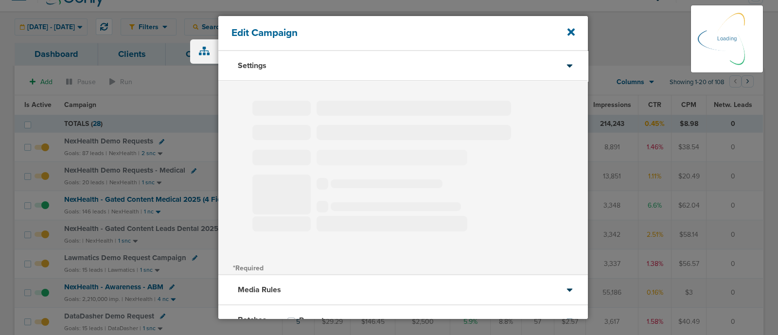
select select "2"
select select "3"
select select "4"
select select "6"
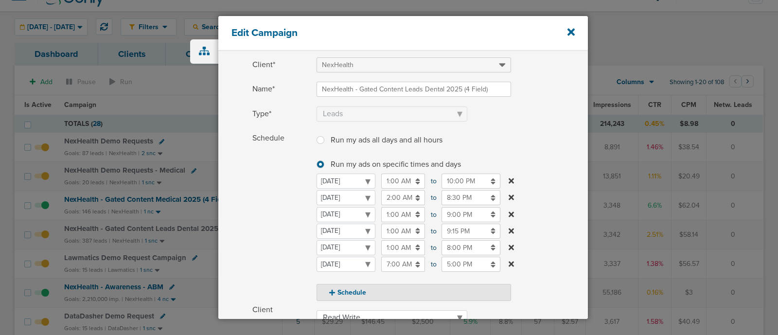
scroll to position [48, 0]
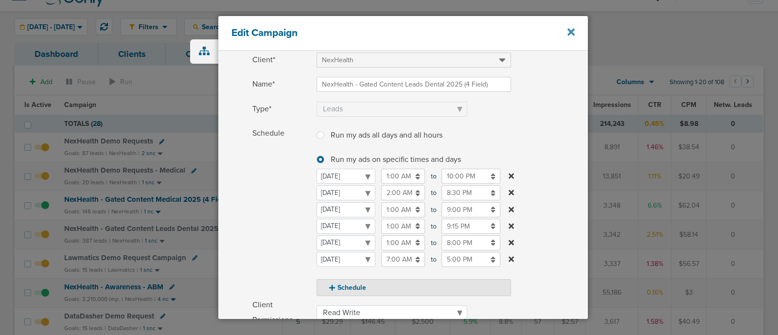
click at [570, 30] on icon at bounding box center [570, 32] width 7 height 11
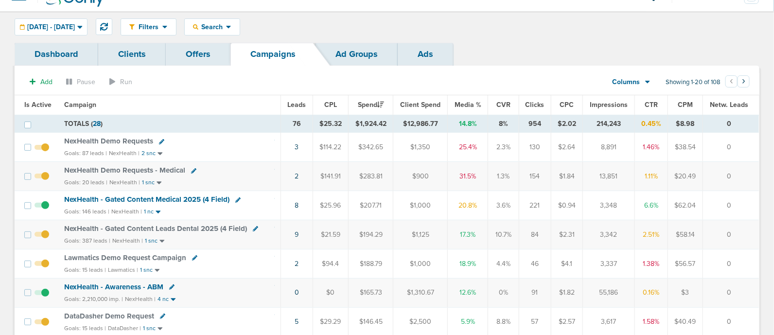
click at [192, 259] on link at bounding box center [194, 258] width 5 height 7
select select
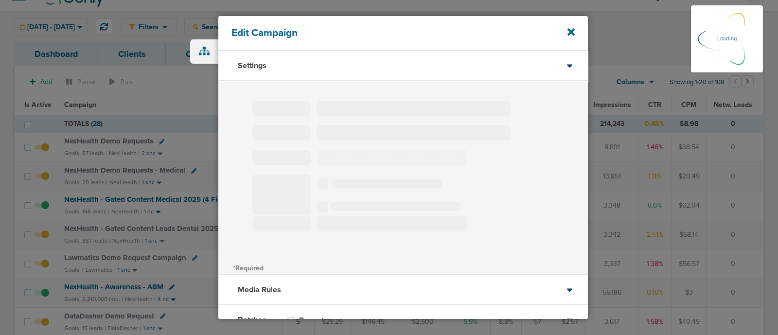
select select "1"
select select "2"
select select "3"
select select "4"
select select "6"
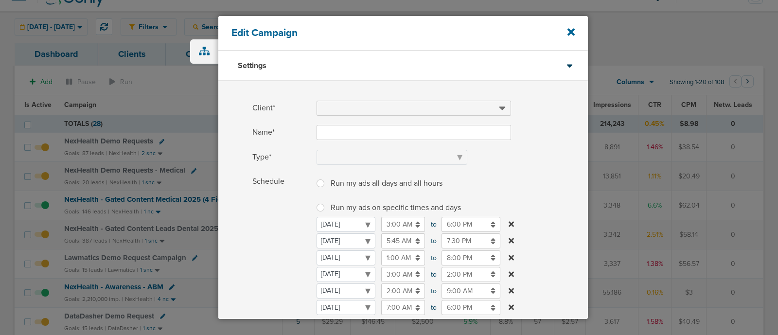
type input "Lawmatics Demo Request Campaign"
select select "Leads"
radio input "true"
select select "readWrite"
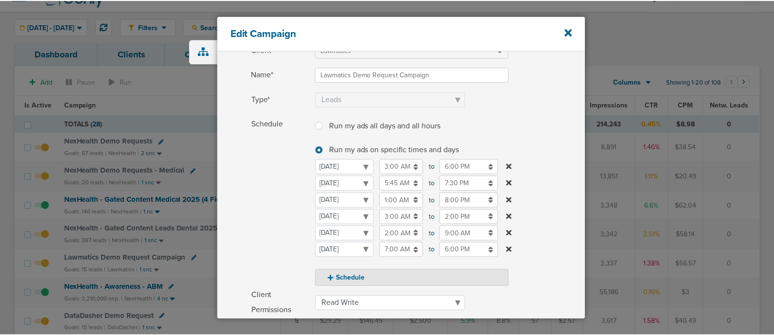
scroll to position [61, 0]
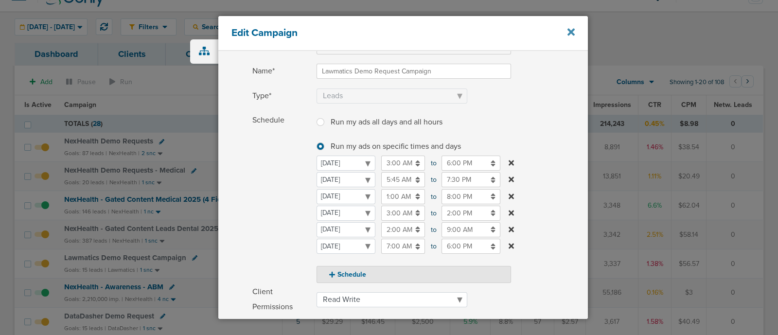
click at [571, 30] on icon at bounding box center [570, 32] width 7 height 11
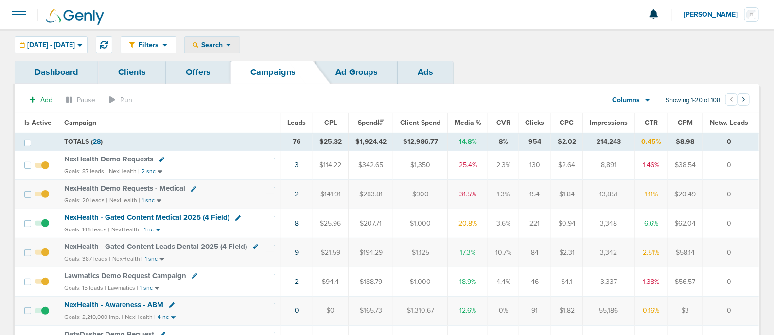
click at [240, 40] on div "Search" at bounding box center [212, 45] width 55 height 16
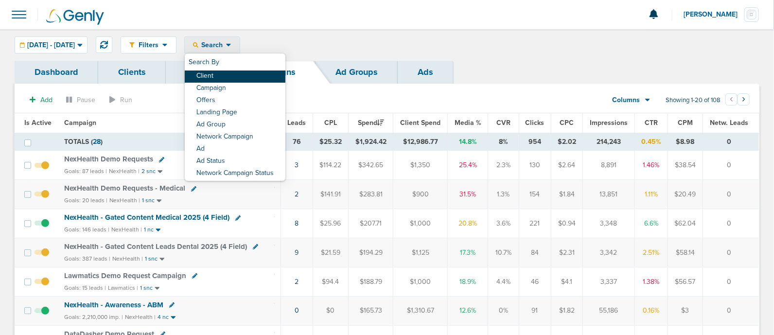
click at [231, 73] on link "Client" at bounding box center [235, 76] width 101 height 12
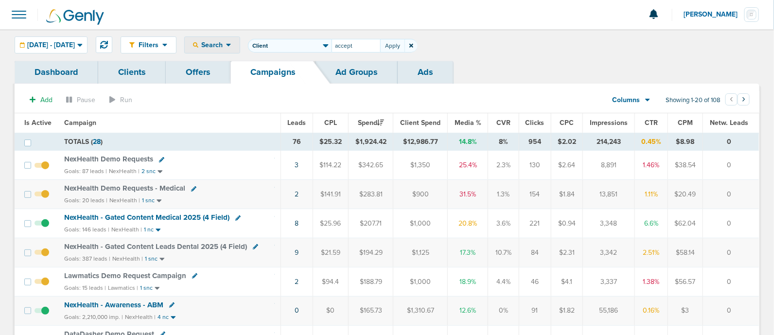
type input "accept"
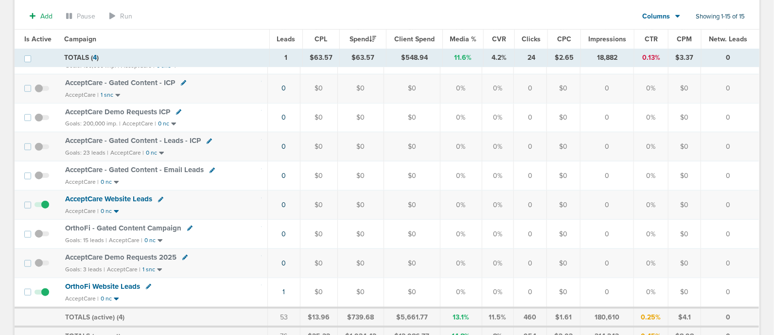
scroll to position [282, 0]
click at [39, 240] on span at bounding box center [42, 240] width 15 height 0
click at [42, 237] on input "checkbox" at bounding box center [42, 237] width 0 height 0
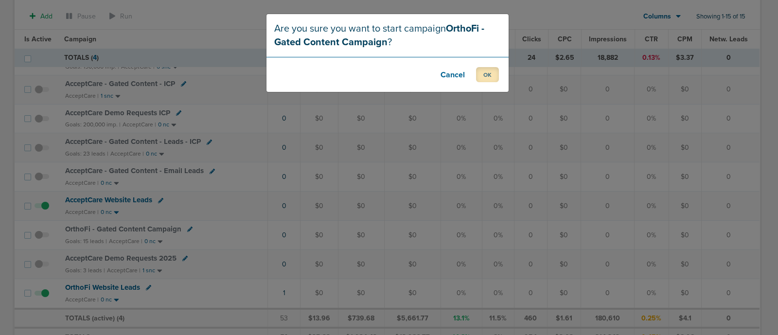
click at [491, 73] on button "OK" at bounding box center [487, 74] width 23 height 15
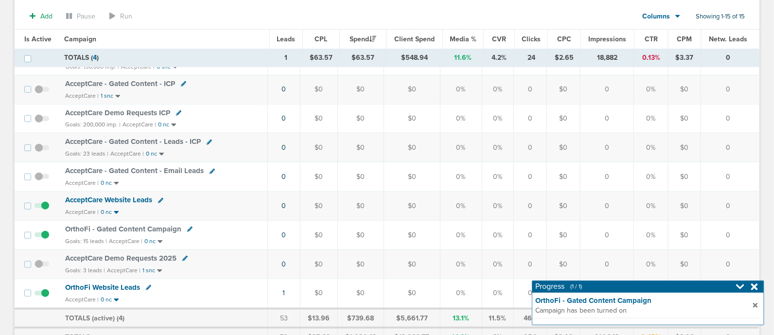
click at [158, 225] on span "OrthoFi - Gated Content Campaign" at bounding box center [123, 229] width 116 height 9
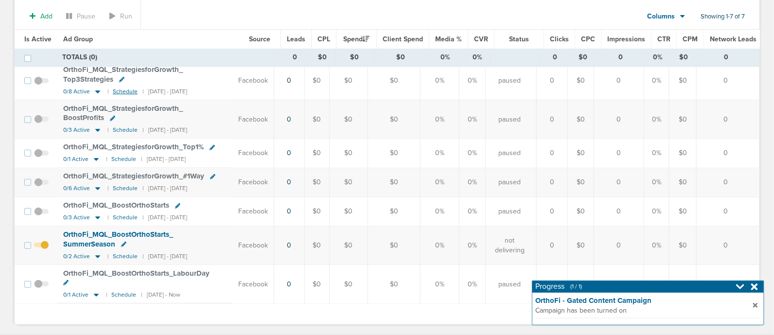
scroll to position [94, 0]
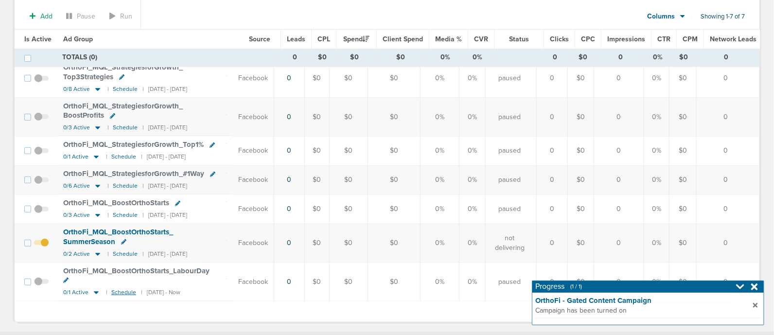
click at [123, 289] on small "Schedule" at bounding box center [123, 292] width 25 height 7
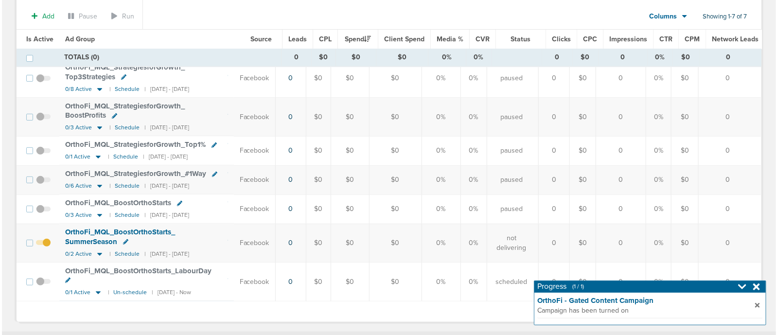
scroll to position [0, 0]
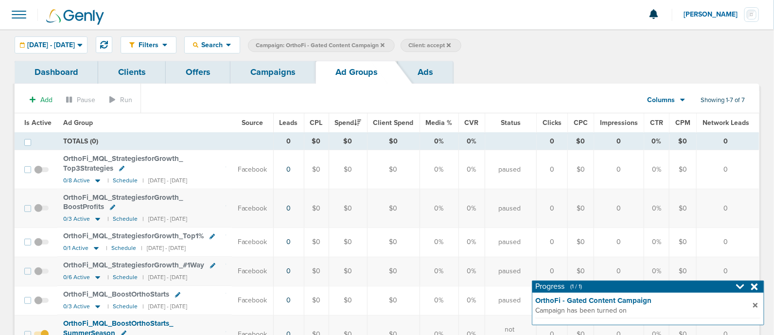
click at [275, 69] on link "Campaigns" at bounding box center [272, 72] width 85 height 23
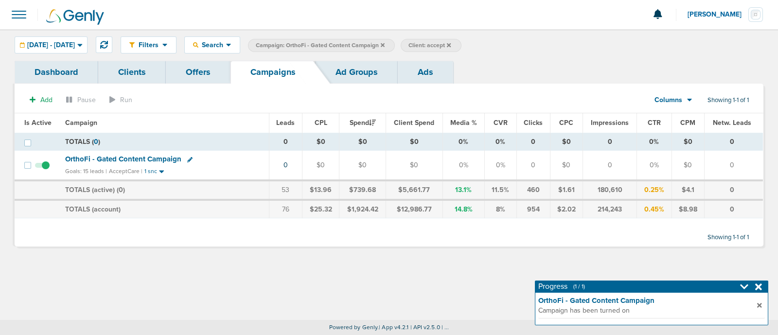
click at [187, 160] on icon at bounding box center [189, 159] width 5 height 5
select select
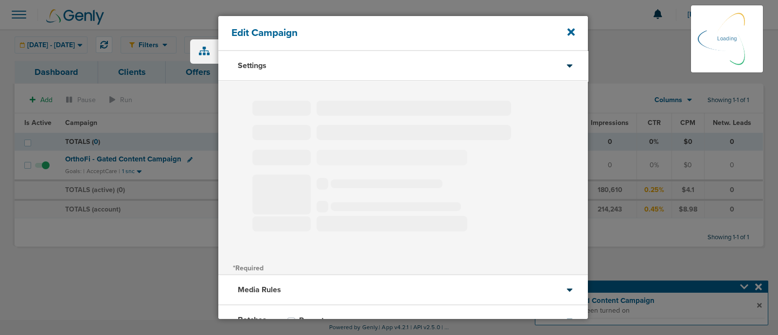
type input "OrthoFi - Gated Content Campaign"
select select "Leads"
radio input "true"
select select "readWrite"
select select "4"
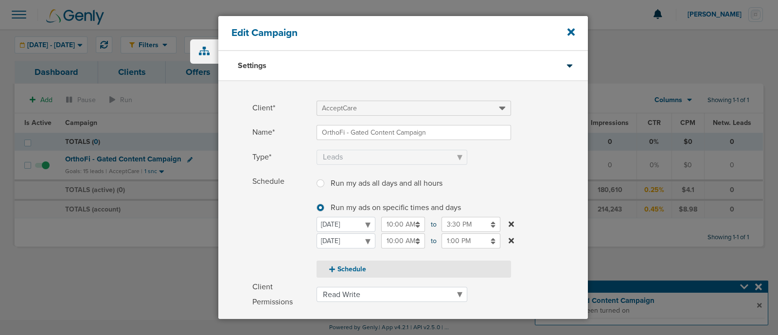
click at [346, 269] on button "Schedule" at bounding box center [413, 269] width 194 height 17
select select "1"
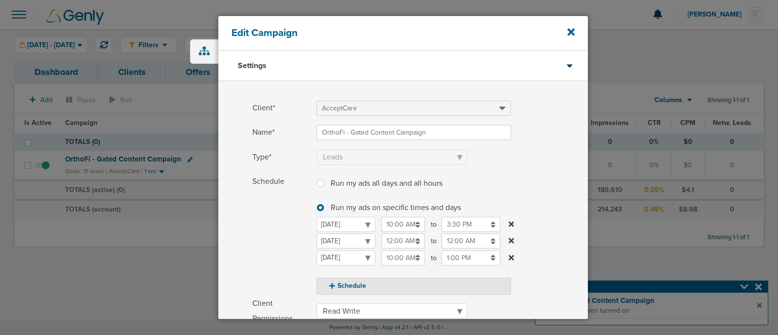
drag, startPoint x: 357, startPoint y: 241, endPoint x: 337, endPoint y: 241, distance: 19.9
click at [337, 241] on select "Monday Tuesday Wednesday Thursday Friday Saturday Sunday" at bounding box center [345, 240] width 59 height 15
select select "2"
click at [400, 241] on input "12:00 AM" at bounding box center [403, 240] width 44 height 15
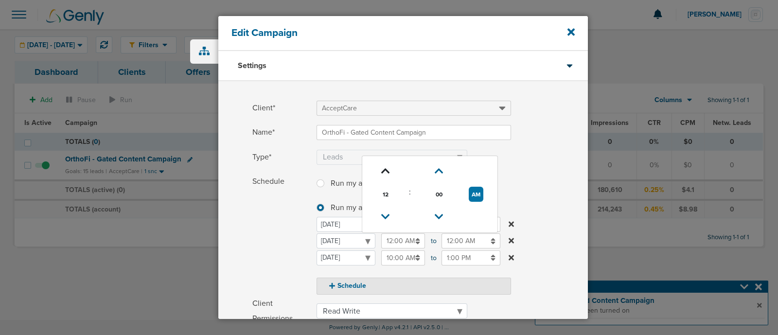
click at [383, 169] on icon at bounding box center [385, 171] width 9 height 6
type input "1:00 AM"
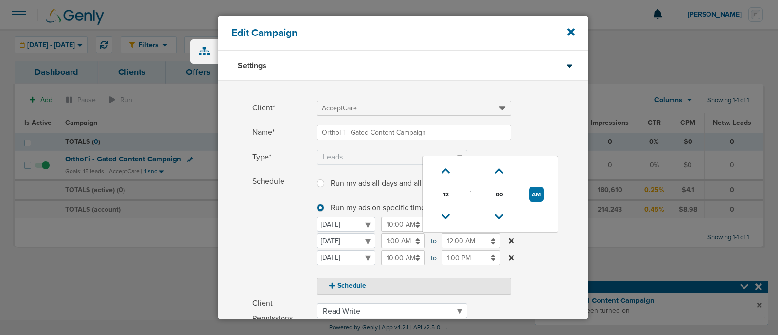
click at [460, 240] on input "12:00 AM" at bounding box center [470, 240] width 59 height 15
click at [440, 167] on link at bounding box center [445, 171] width 17 height 15
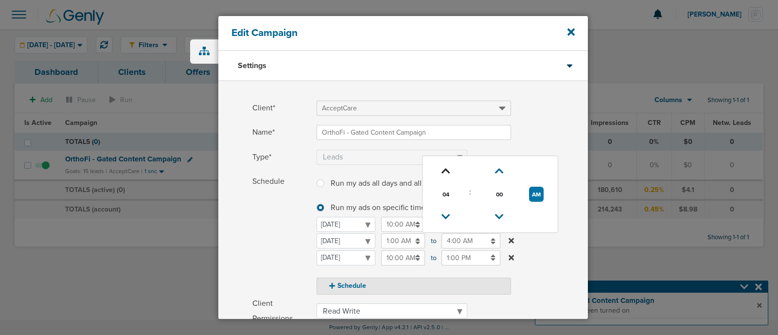
click at [440, 167] on link at bounding box center [445, 171] width 17 height 15
click at [441, 168] on icon at bounding box center [445, 171] width 9 height 6
click at [530, 193] on button "AM" at bounding box center [536, 194] width 15 height 15
type input "7:00 PM"
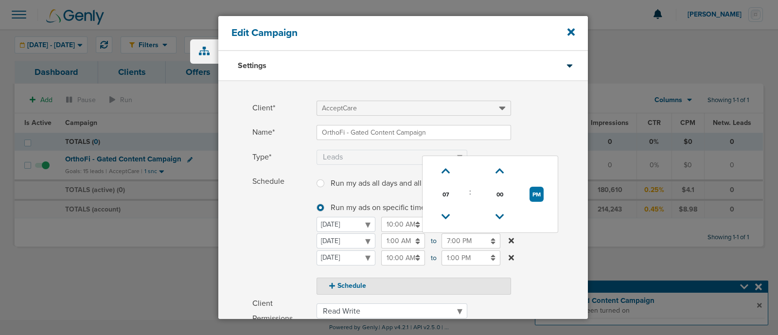
click at [550, 137] on label "Name* OrthoFi - Gated Content Campaign" at bounding box center [419, 132] width 335 height 15
click at [511, 137] on input "OrthoFi - Gated Content Campaign" at bounding box center [413, 132] width 194 height 15
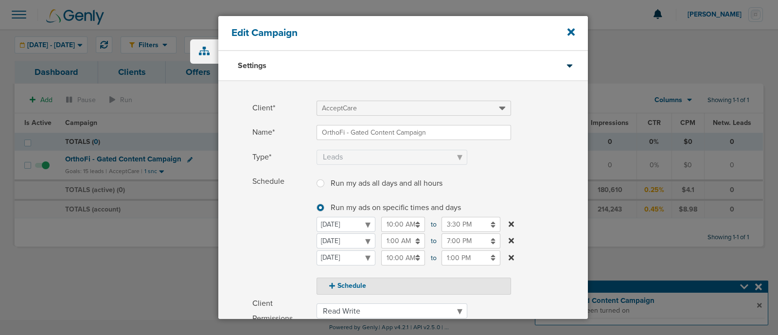
scroll to position [165, 0]
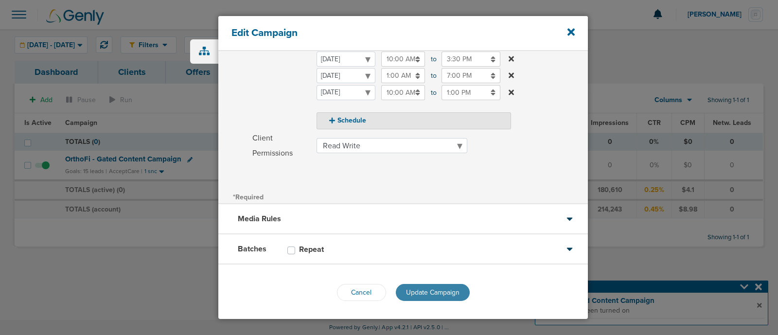
click at [439, 291] on span "Update Campaign" at bounding box center [432, 292] width 53 height 8
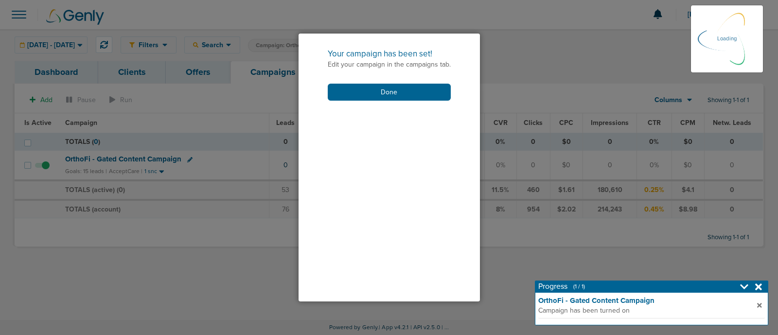
scroll to position [136, 0]
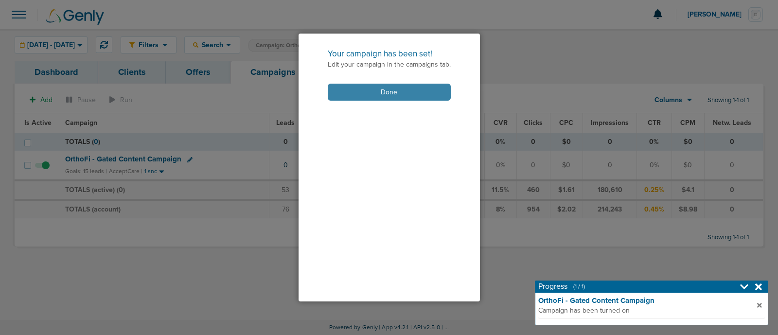
click at [386, 94] on button "Done" at bounding box center [389, 92] width 123 height 17
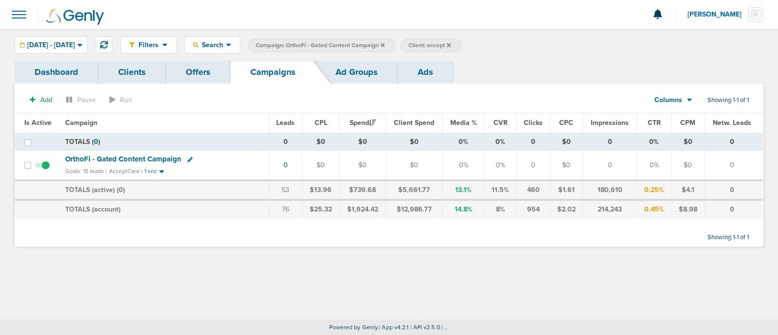
click at [384, 44] on icon at bounding box center [383, 45] width 4 height 4
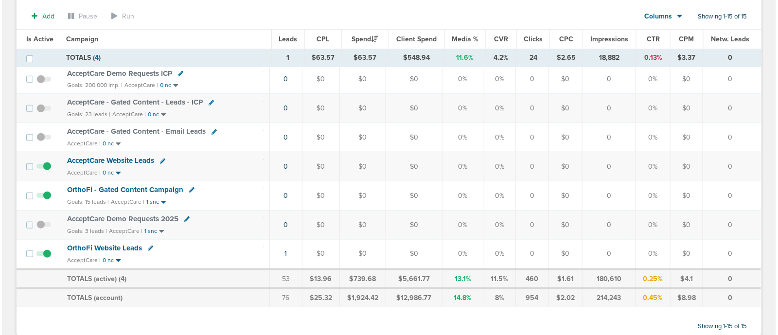
scroll to position [322, 0]
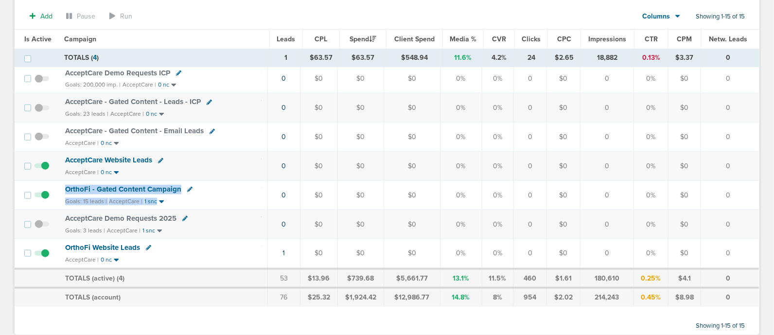
drag, startPoint x: 195, startPoint y: 196, endPoint x: 58, endPoint y: 190, distance: 136.7
click at [59, 190] on td "OrthoFi - Gated Content Campaign Goals: 15 leads | AcceptCare | 1 snc" at bounding box center [163, 195] width 208 height 29
click at [61, 188] on td "OrthoFi - Gated Content Campaign Goals: 15 leads | AcceptCare | 1 snc" at bounding box center [163, 195] width 208 height 29
drag, startPoint x: 55, startPoint y: 180, endPoint x: 207, endPoint y: 198, distance: 152.2
click at [207, 198] on tr "OrthoFi - Gated Content Campaign Goals: 15 leads | AcceptCare | 1 snc 0 $0 $0 $…" at bounding box center [387, 195] width 744 height 29
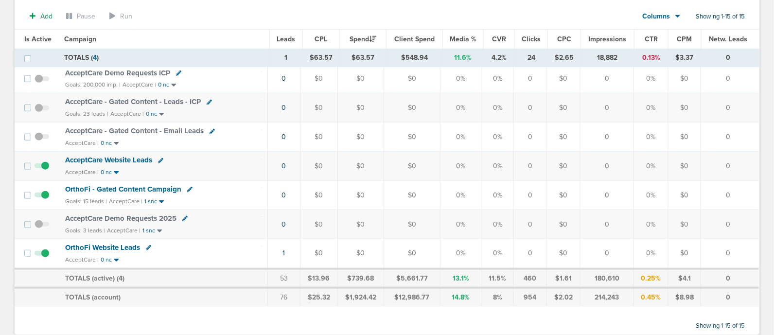
click at [207, 198] on div "Goals: 15 leads | AcceptCare | 1 snc" at bounding box center [163, 201] width 196 height 8
click at [187, 187] on icon at bounding box center [189, 189] width 5 height 5
select select
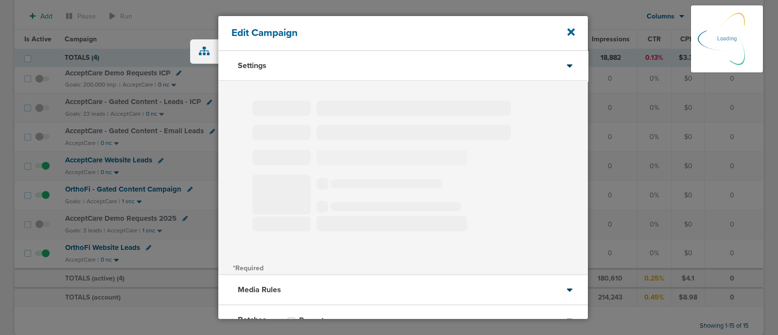
type input "OrthoFi - Gated Content Campaign"
select select "Leads"
radio input "true"
select select "readWrite"
select select "2"
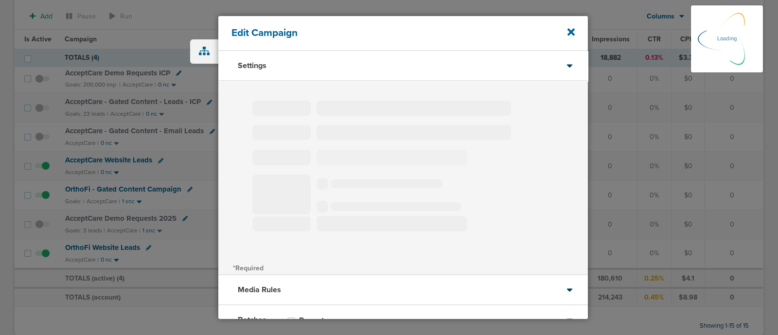
select select "4"
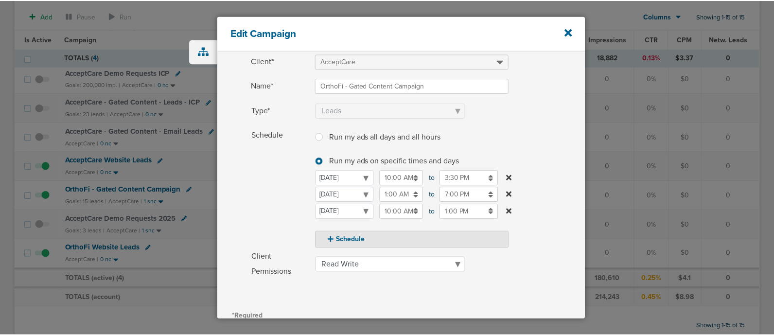
scroll to position [165, 0]
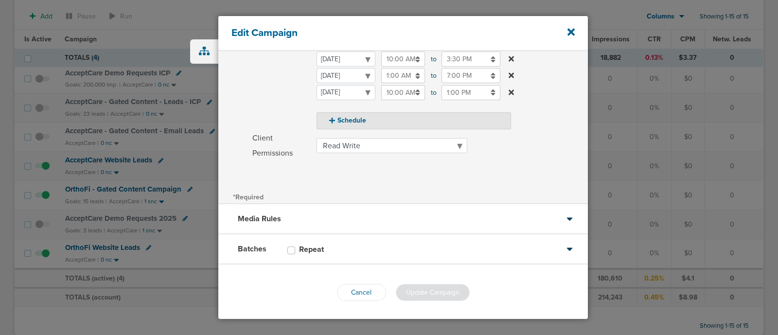
click at [358, 300] on div "Cancel Update Campaign" at bounding box center [402, 292] width 369 height 56
click at [355, 292] on button "Cancel" at bounding box center [361, 292] width 49 height 17
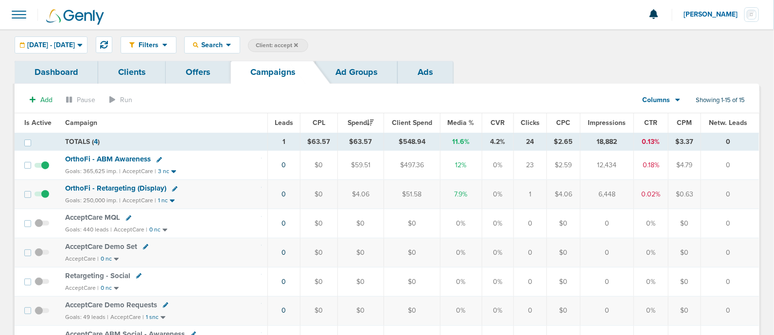
click at [298, 45] on icon at bounding box center [296, 45] width 4 height 4
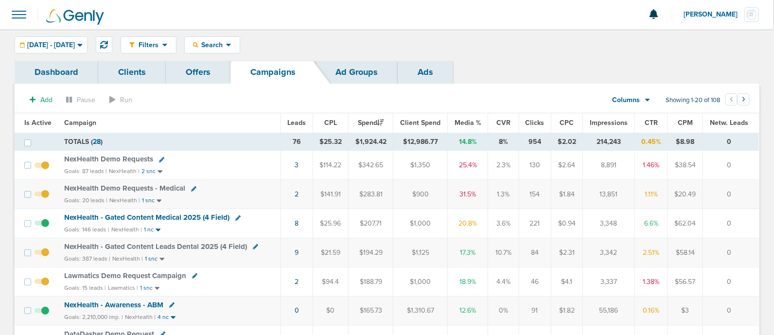
click at [236, 217] on icon at bounding box center [237, 217] width 5 height 5
select select
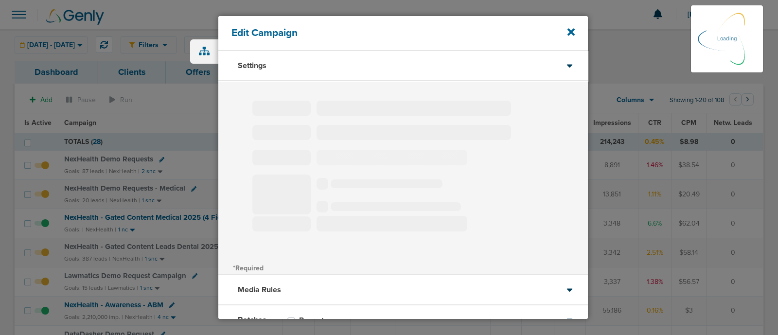
type input "NexHealth - Gated Content Medical 2025 (4 Field)"
select select "Leads"
radio input "true"
select select "readWrite"
checkbox input "true"
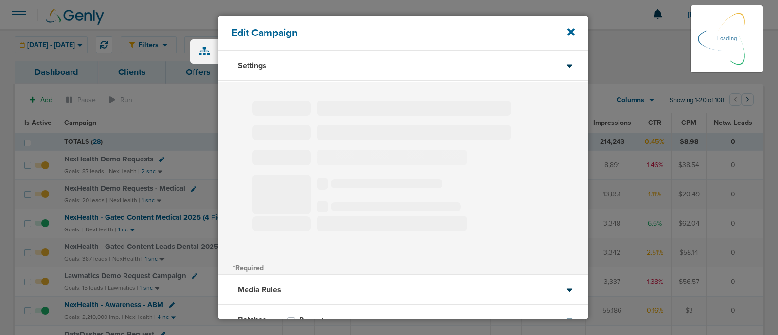
select select "1"
select select "2"
select select "3"
select select "4"
select select "6"
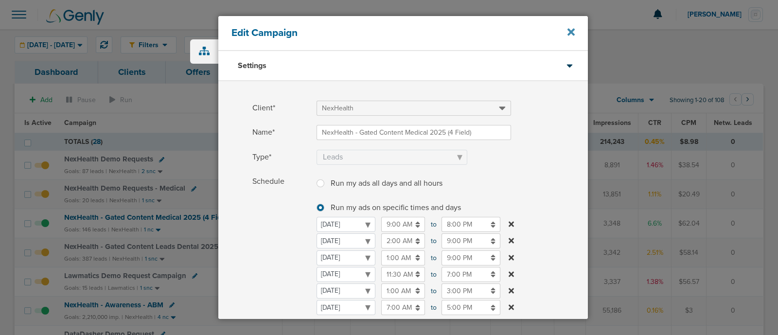
click at [570, 33] on icon at bounding box center [570, 32] width 7 height 7
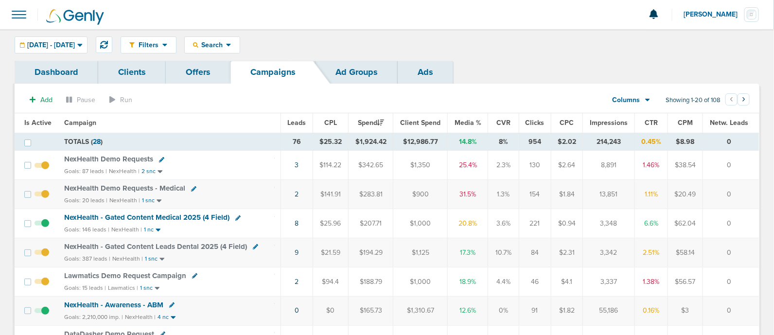
click at [42, 119] on span "Is Active" at bounding box center [37, 123] width 27 height 8
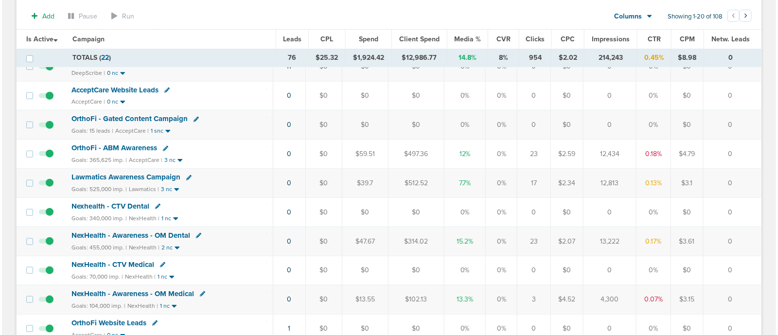
scroll to position [309, 0]
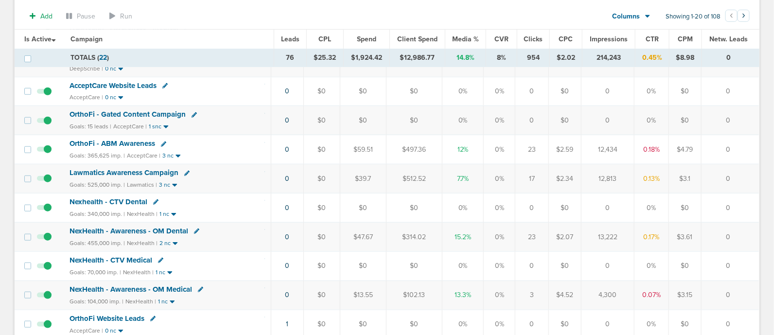
click at [197, 113] on div "OrthoFi - Gated Content Campaign" at bounding box center [167, 115] width 195 height 10
click at [194, 113] on icon at bounding box center [193, 114] width 5 height 5
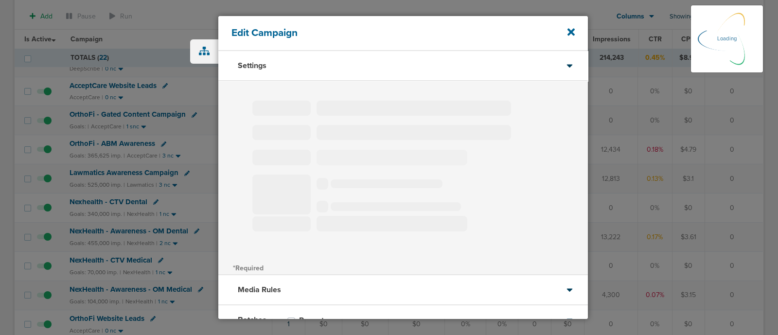
type input "OrthoFi - Gated Content Campaign"
select select "Leads"
radio input "true"
select select "readWrite"
select select "2"
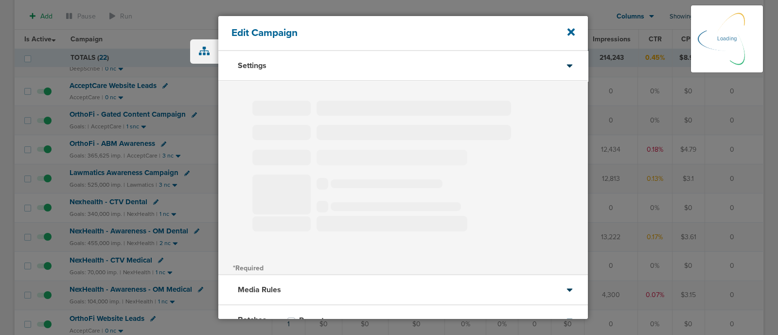
select select "4"
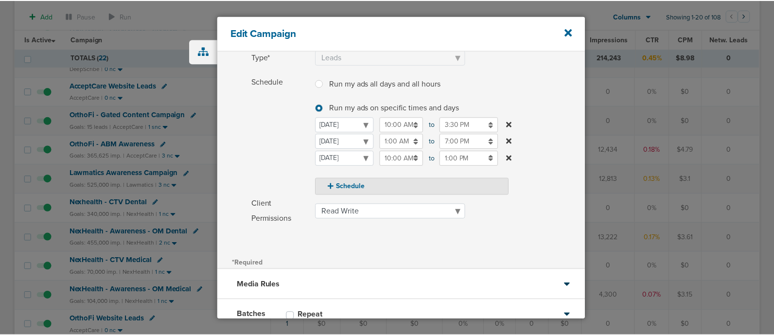
scroll to position [101, 0]
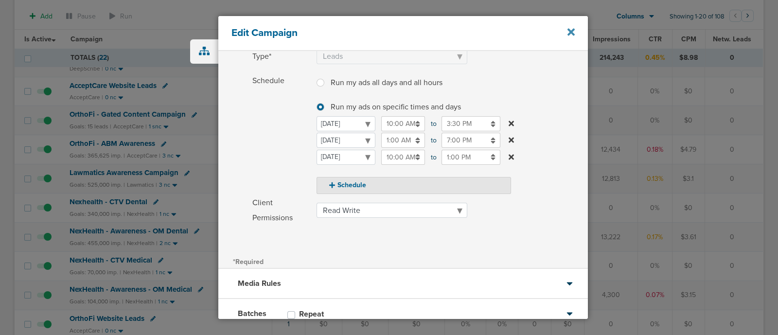
click at [570, 33] on icon at bounding box center [570, 32] width 7 height 7
